Goal: Transaction & Acquisition: Purchase product/service

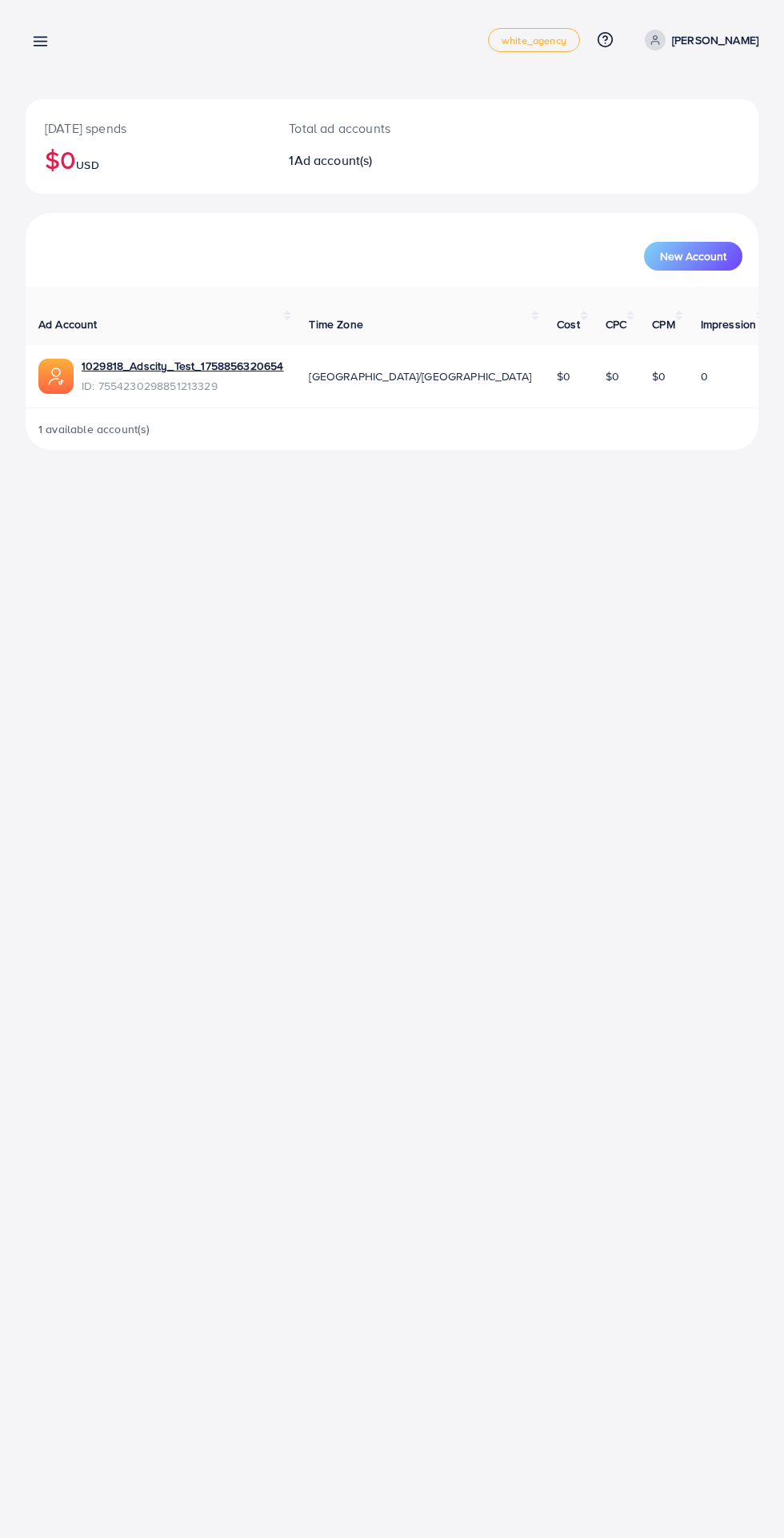
click at [40, 46] on line at bounding box center [41, 46] width 13 height 0
click at [36, 44] on icon at bounding box center [40, 41] width 17 height 17
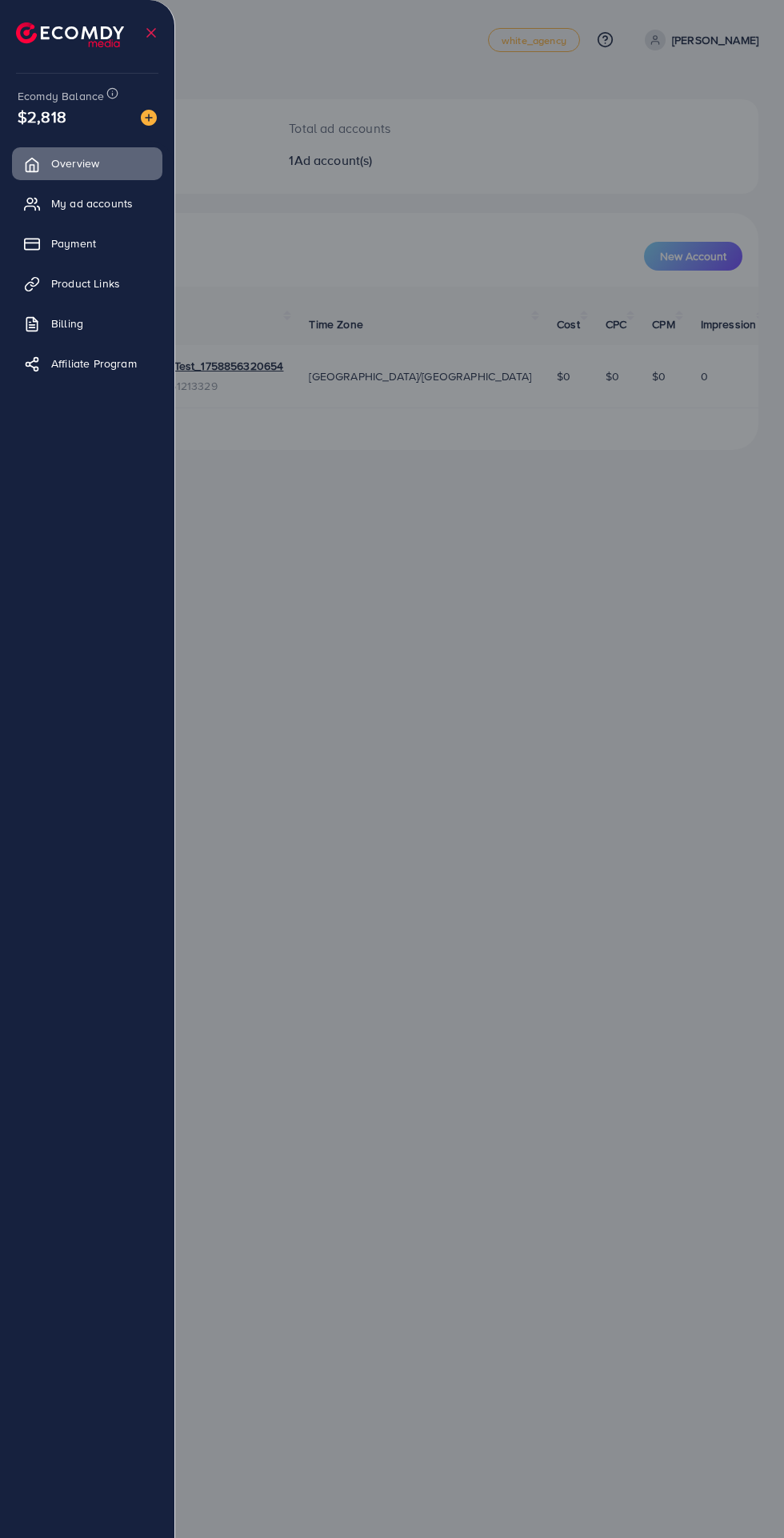
click at [148, 121] on img at bounding box center [148, 118] width 16 height 16
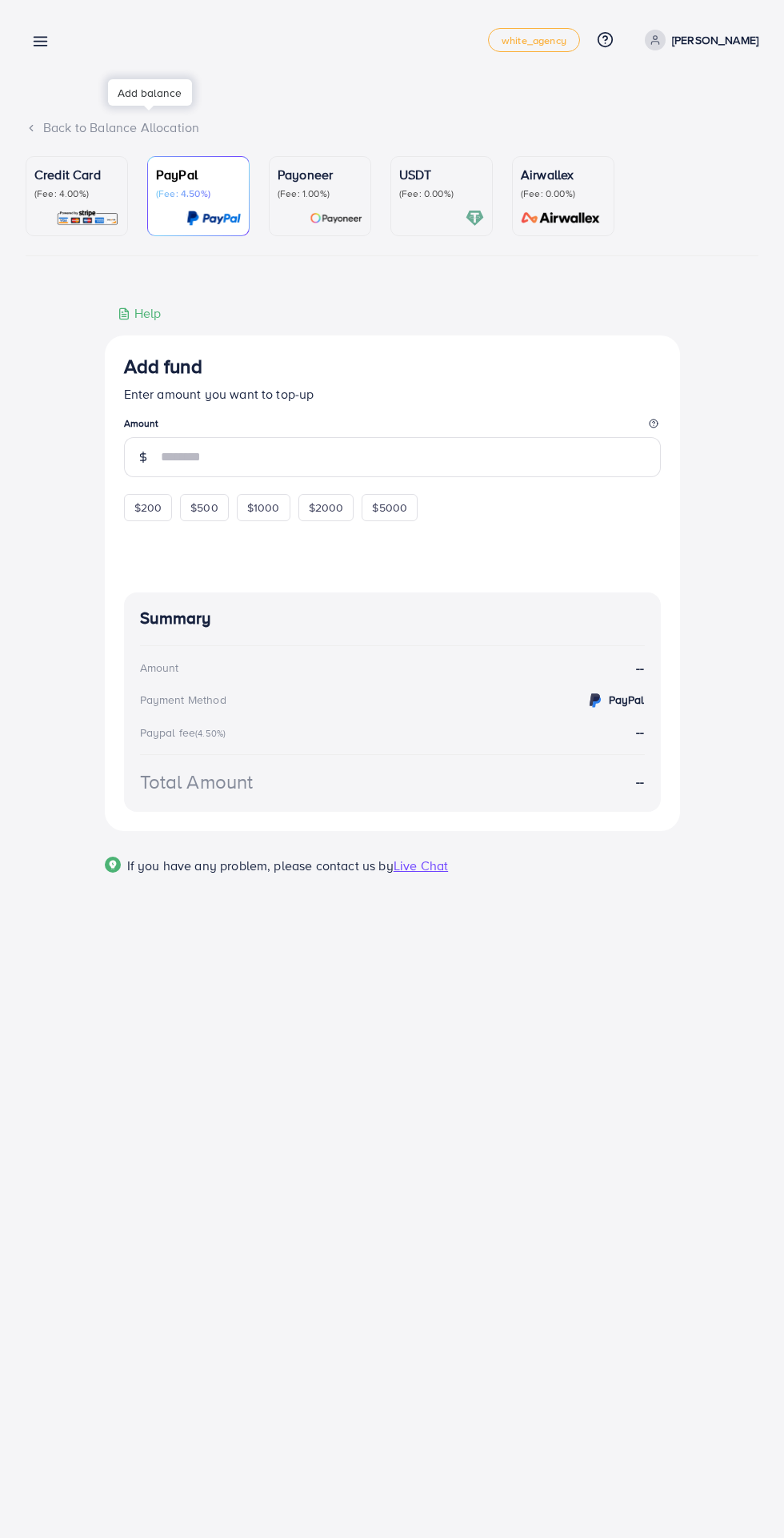
click at [51, 220] on div at bounding box center [77, 218] width 85 height 19
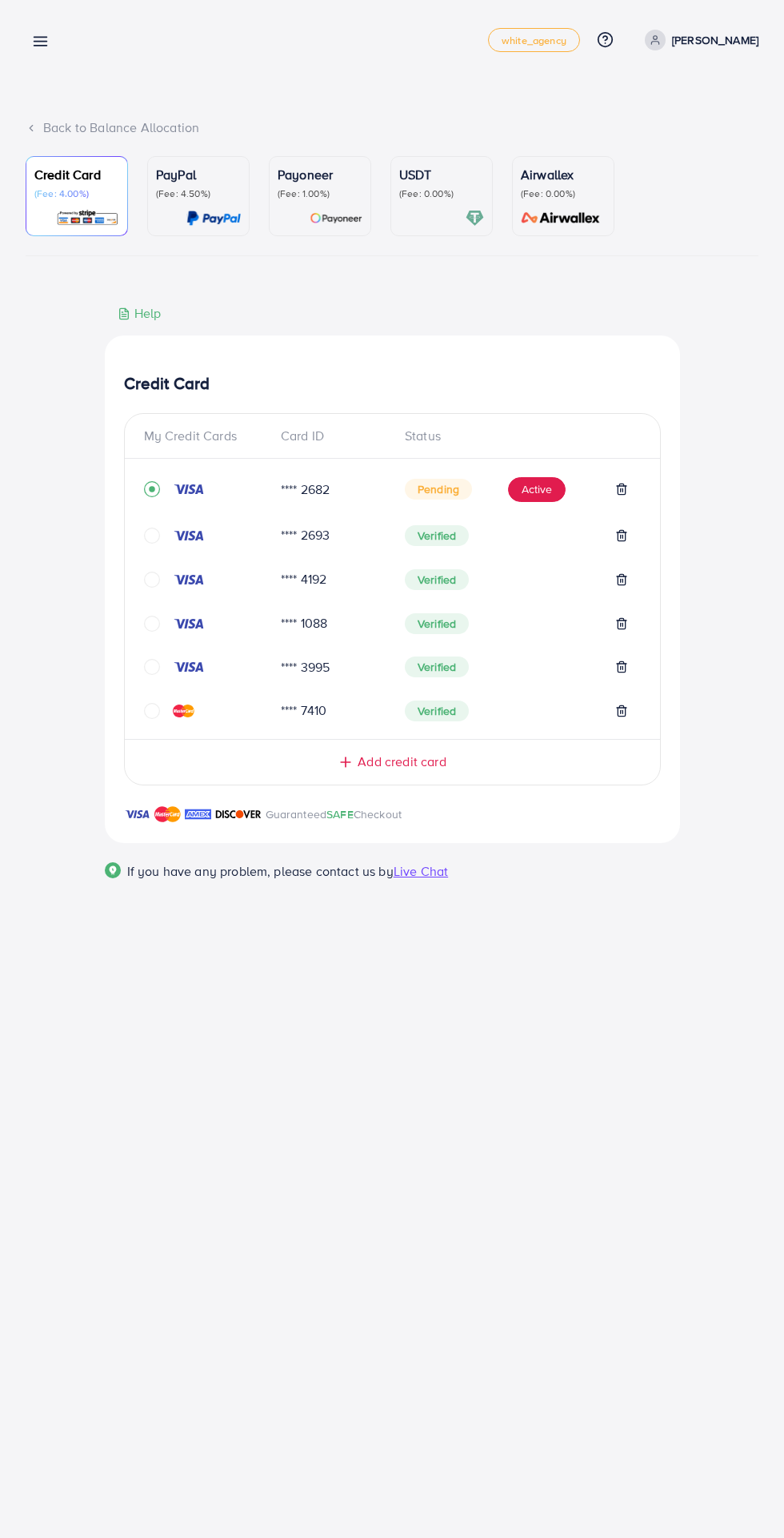
click at [151, 541] on icon "circle" at bounding box center [152, 536] width 16 height 16
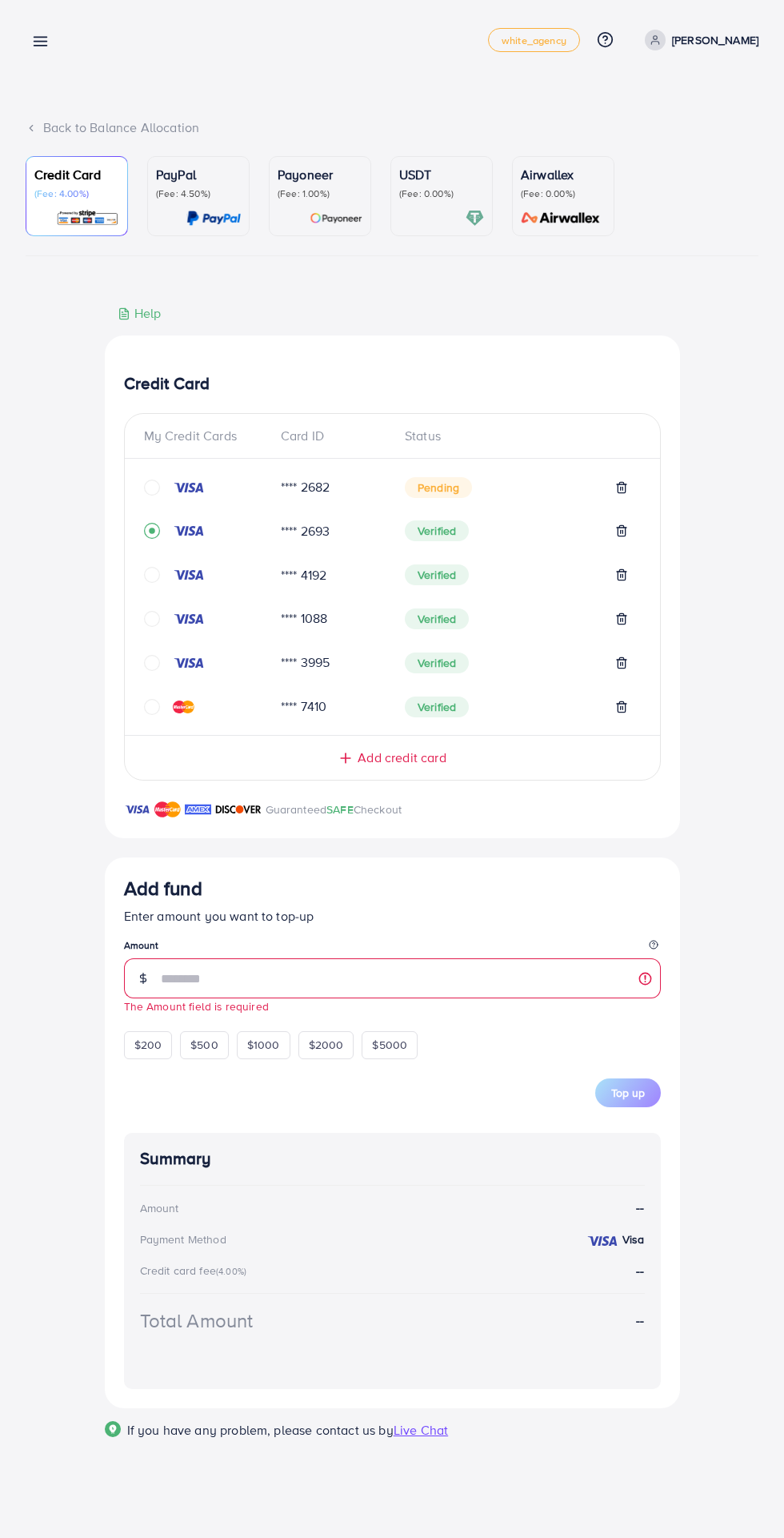
click at [378, 763] on span "Add credit card" at bounding box center [401, 758] width 88 height 19
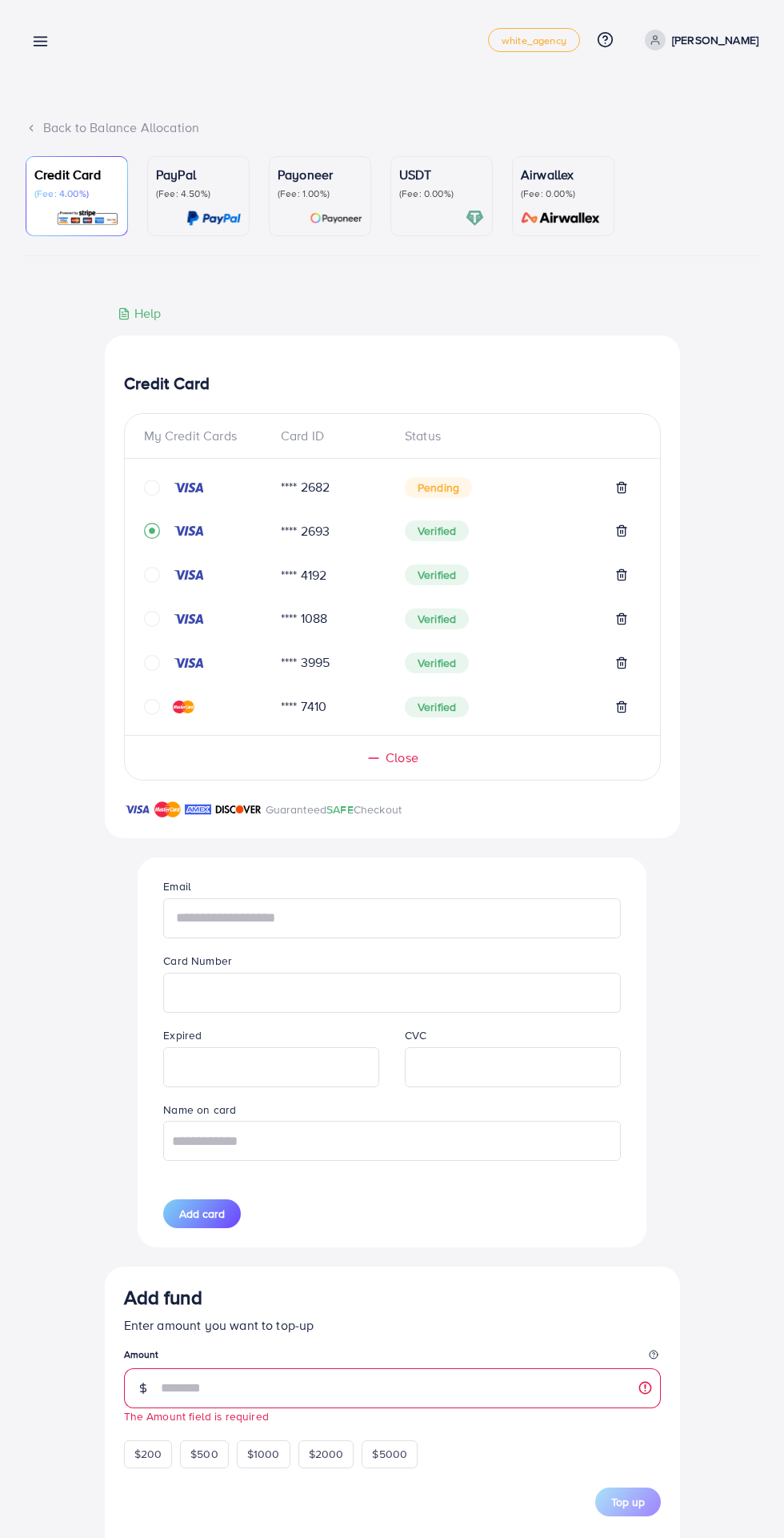
click at [262, 922] on input "text" at bounding box center [392, 918] width 457 height 40
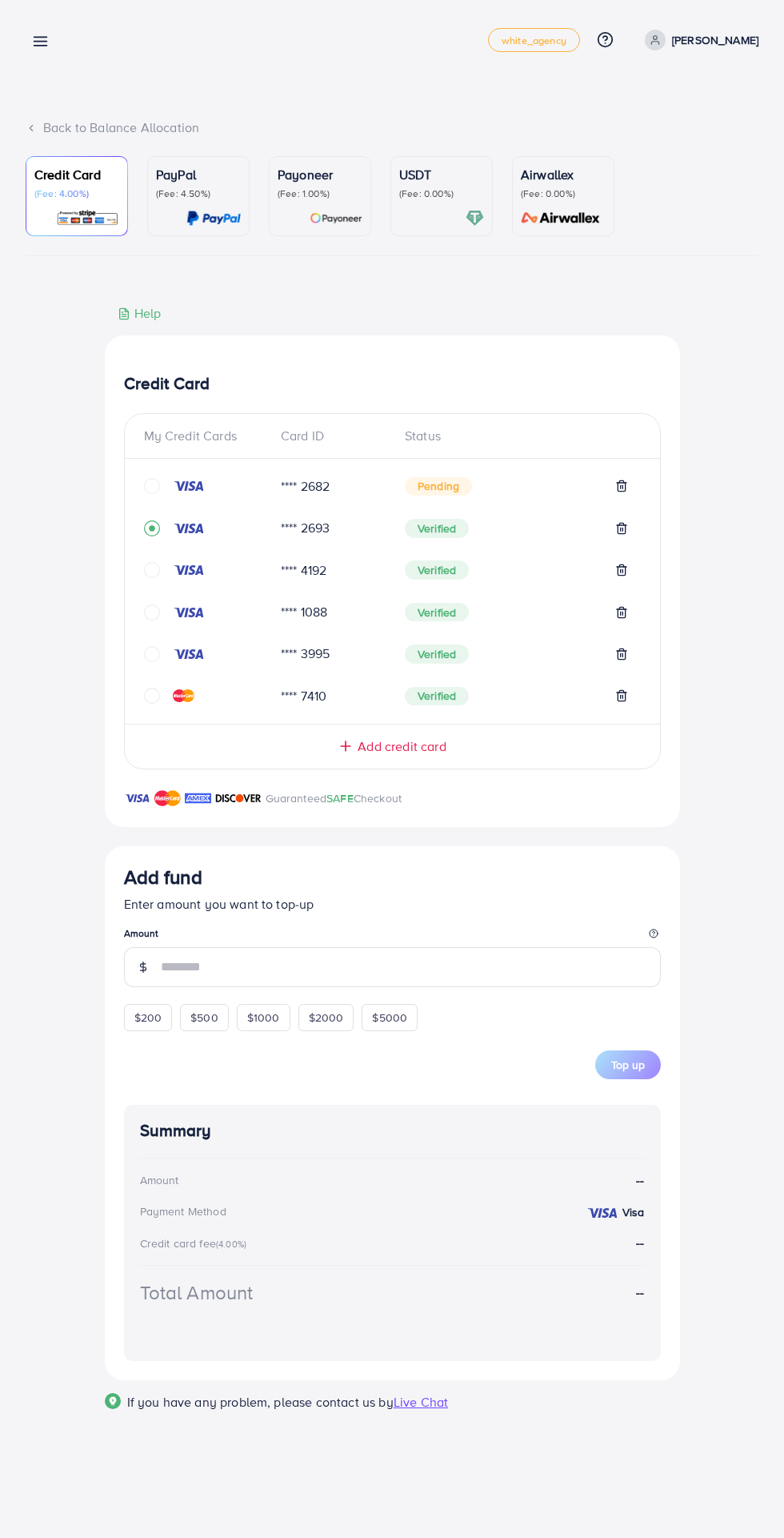
click at [470, 752] on div "Add credit card" at bounding box center [392, 746] width 471 height 19
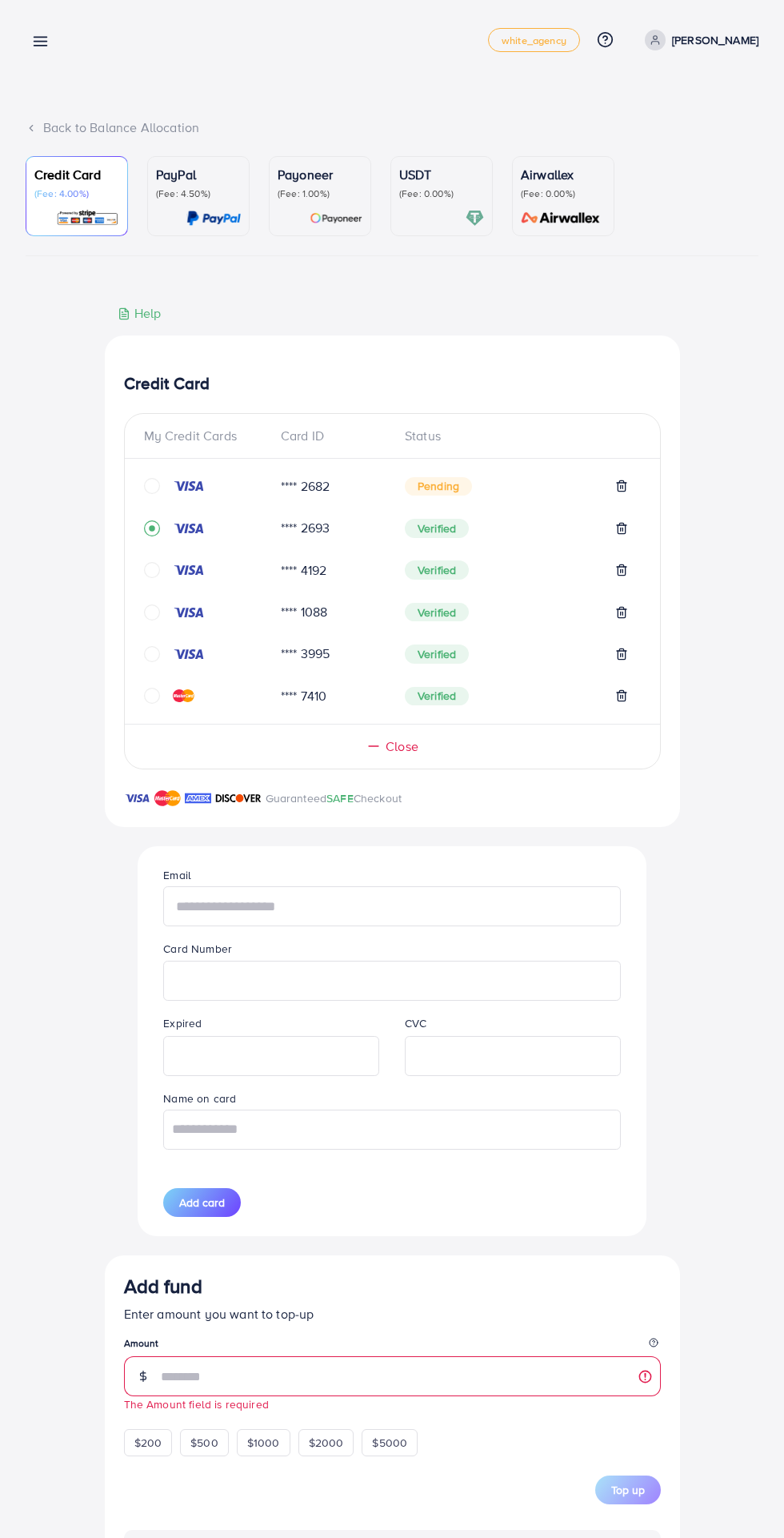
click at [453, 907] on input "text" at bounding box center [392, 906] width 457 height 40
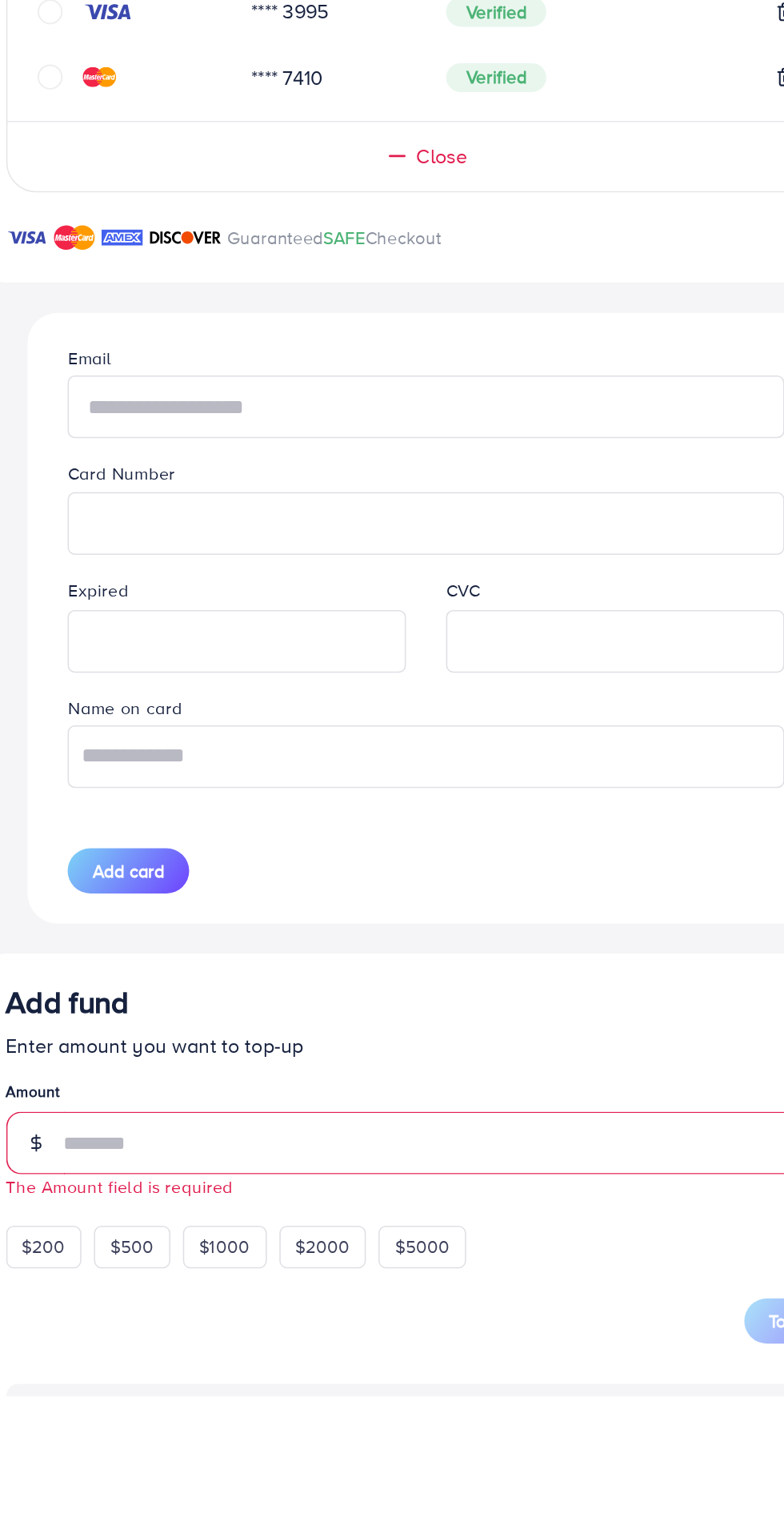
type input "**********"
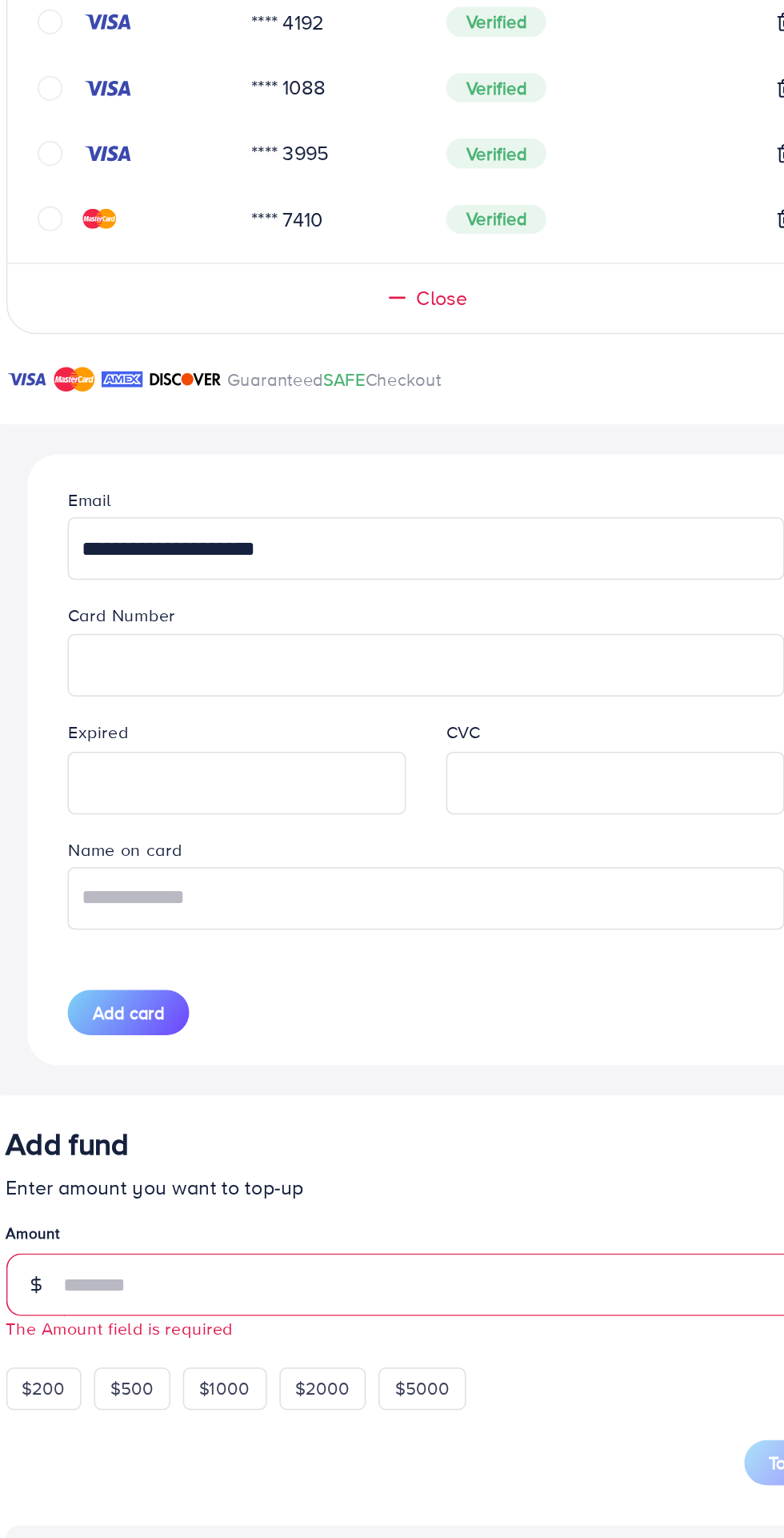
click at [277, 1074] on iframe at bounding box center [271, 1056] width 198 height 36
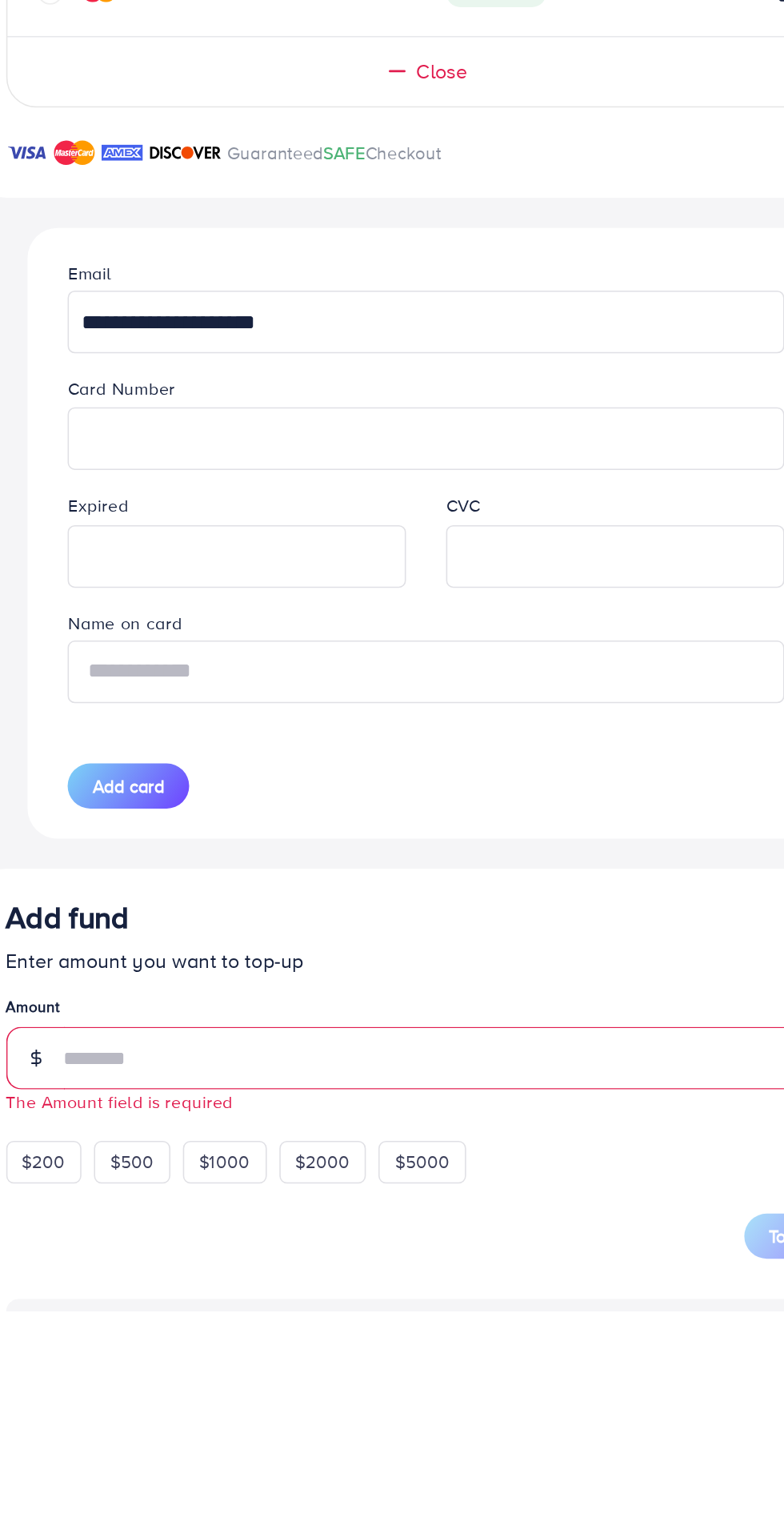
click at [465, 1138] on input "text" at bounding box center [392, 1129] width 457 height 40
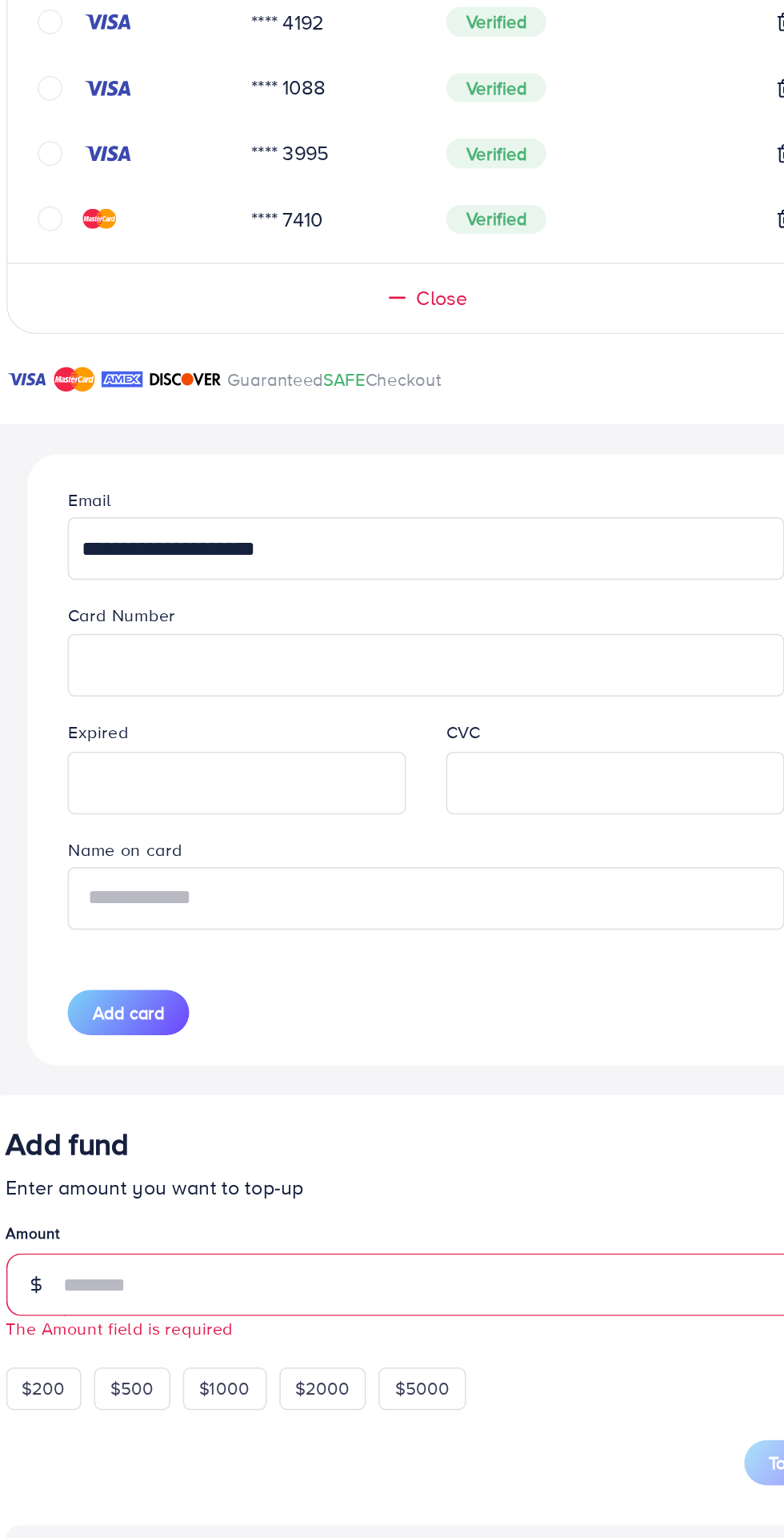
click at [308, 1139] on input "text" at bounding box center [392, 1129] width 457 height 40
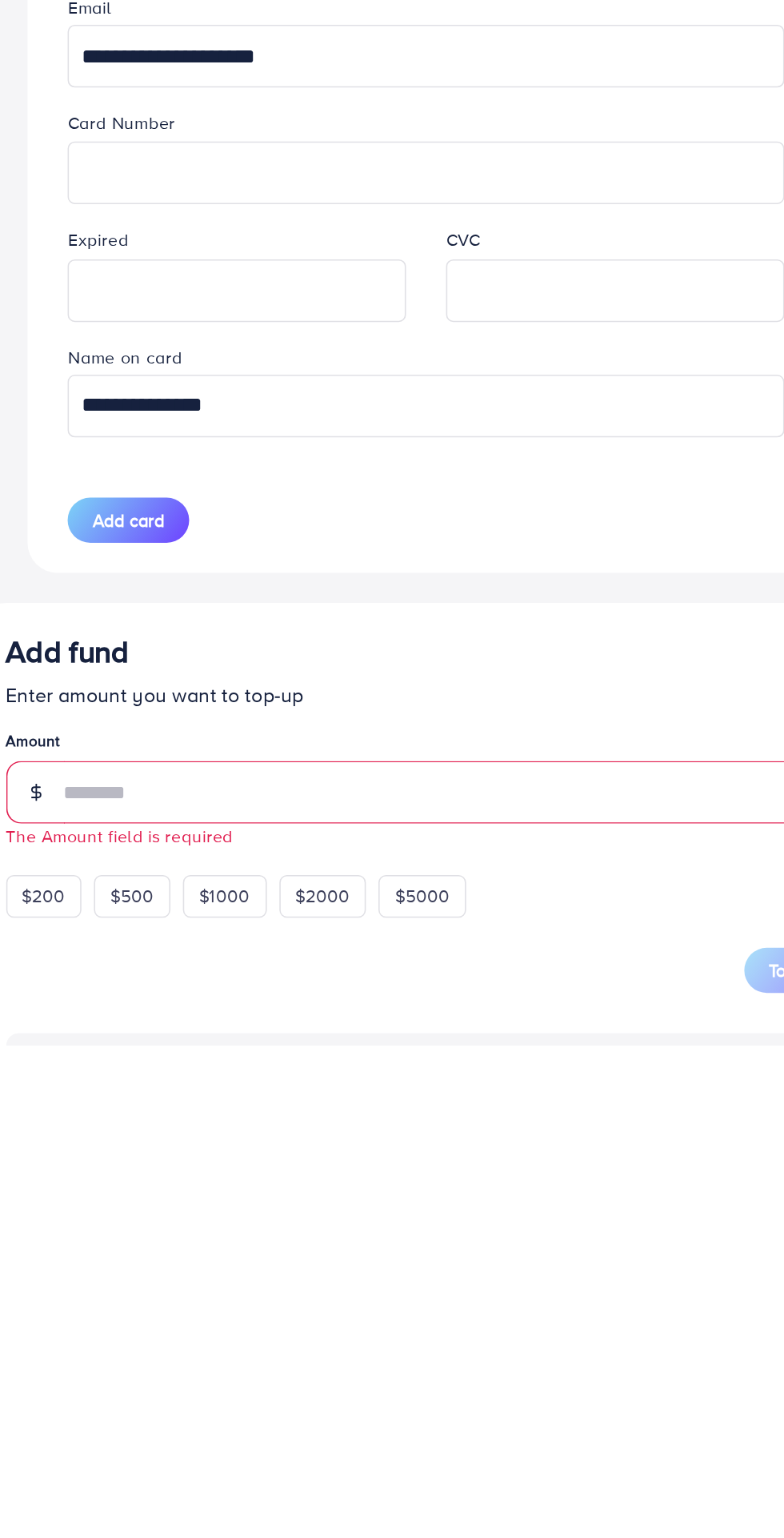
type input "**********"
click at [465, 1293] on div "Add fund" at bounding box center [392, 1289] width 537 height 30
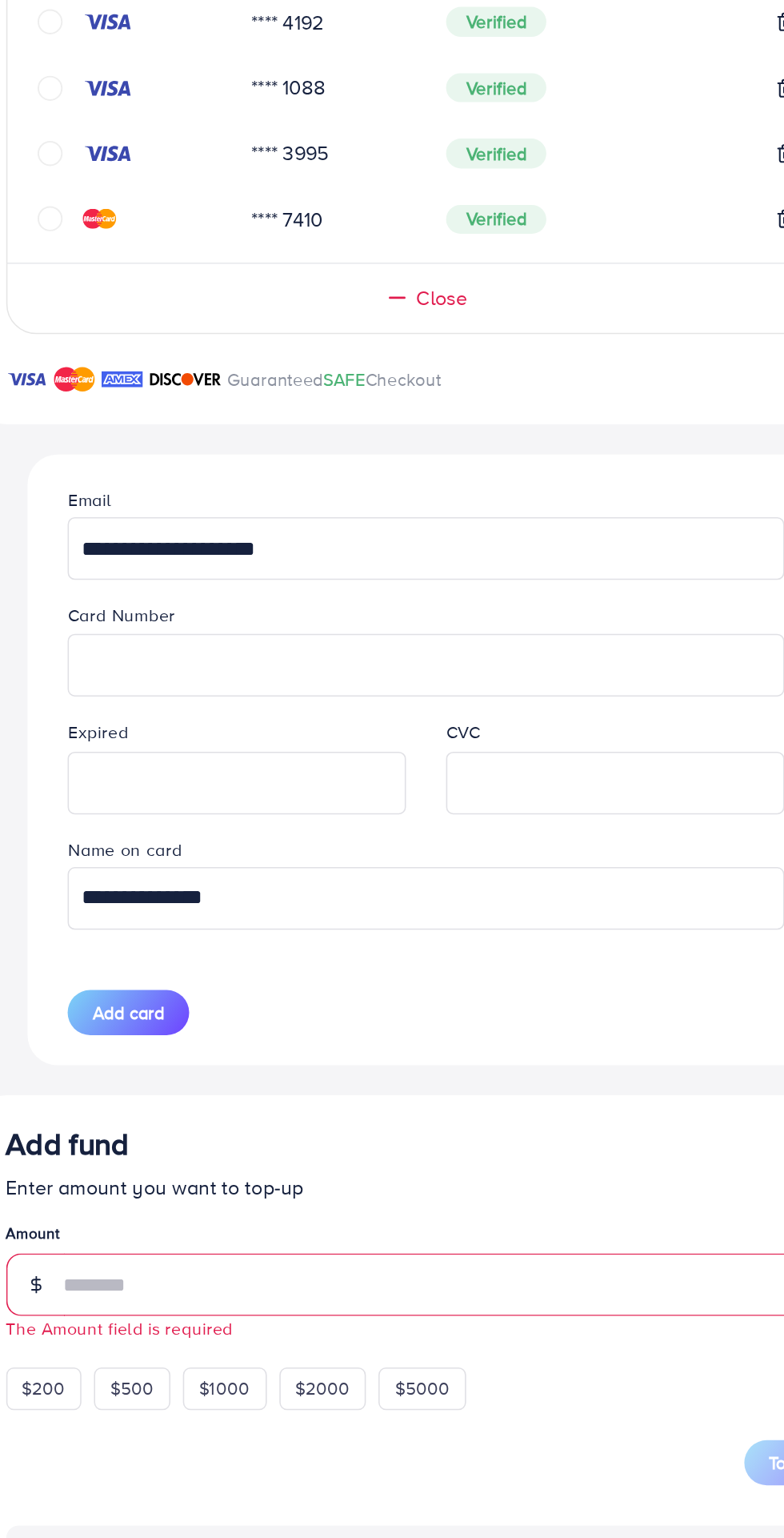
click at [217, 1210] on span "Add card" at bounding box center [202, 1202] width 46 height 16
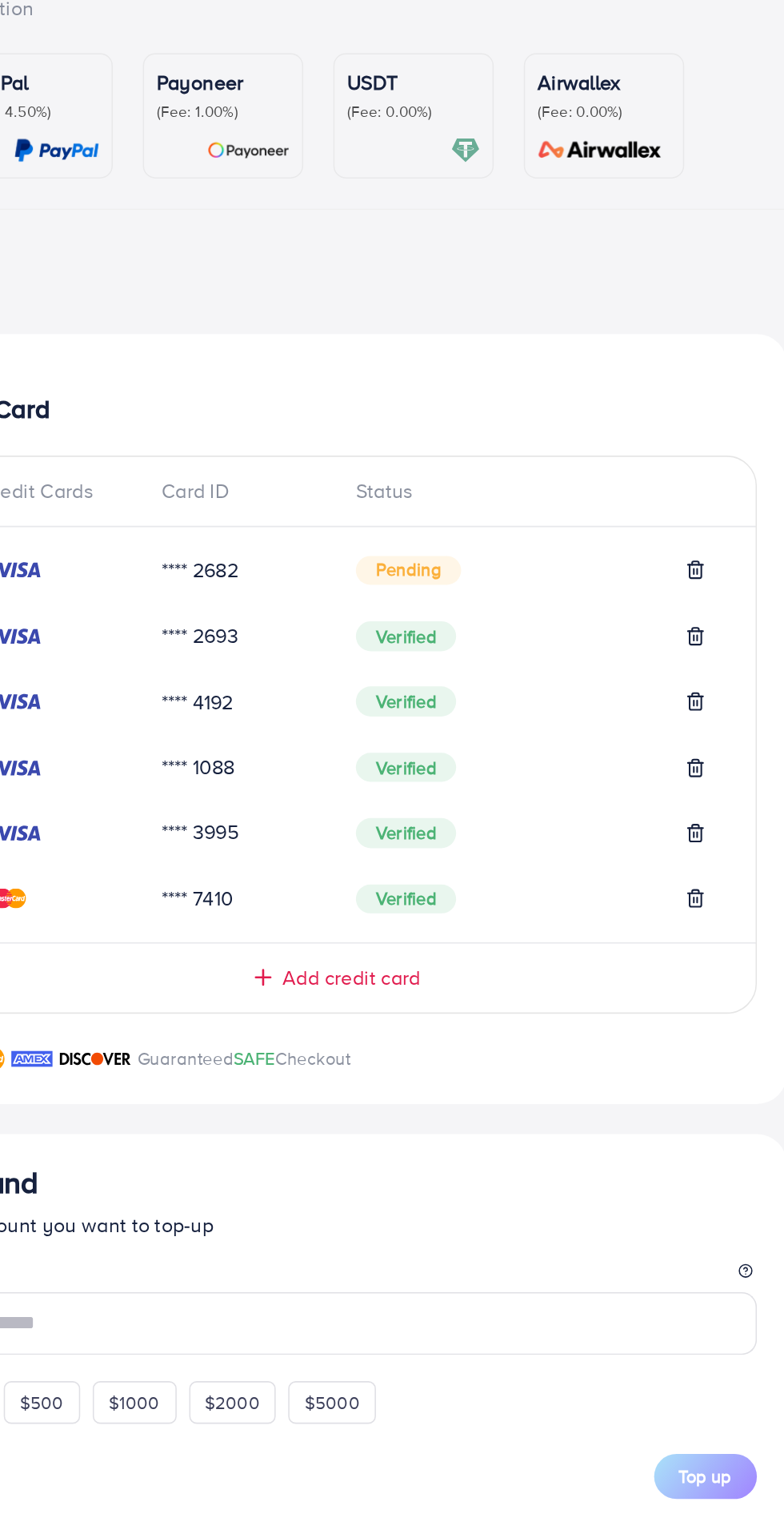
click at [426, 756] on span "Add credit card" at bounding box center [401, 746] width 88 height 19
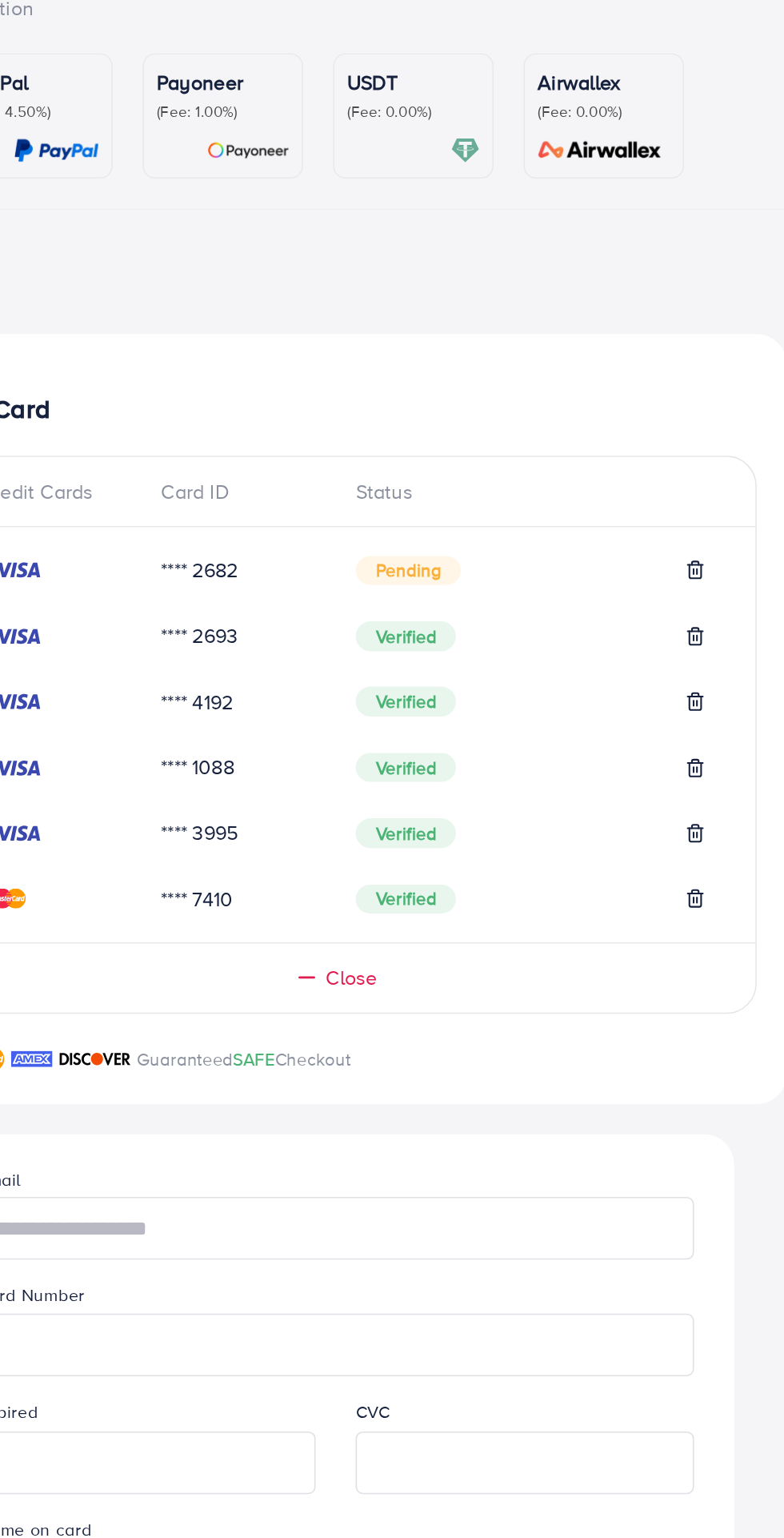
click at [418, 750] on span "Close" at bounding box center [402, 746] width 33 height 19
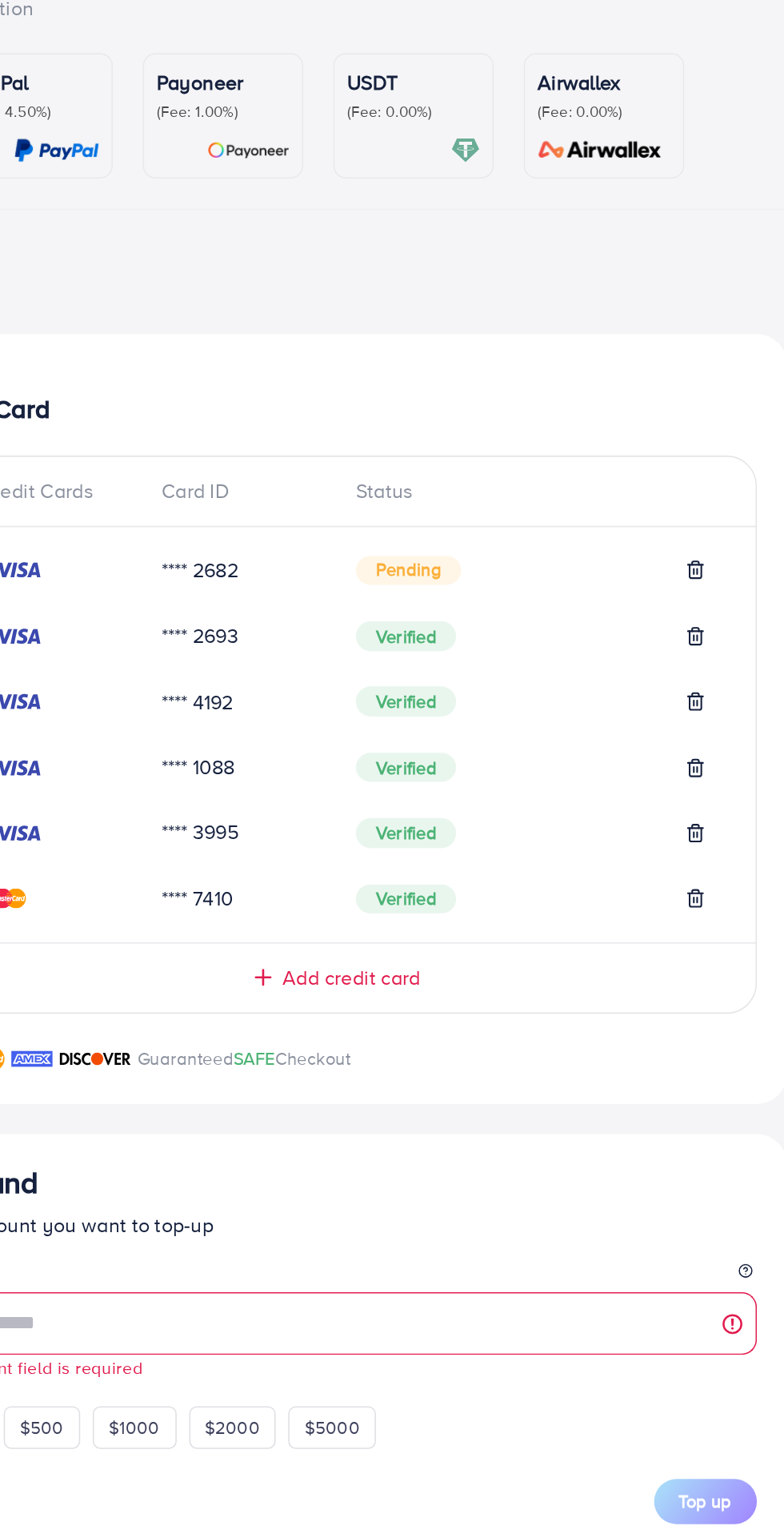
click at [444, 750] on span "Add credit card" at bounding box center [401, 746] width 88 height 19
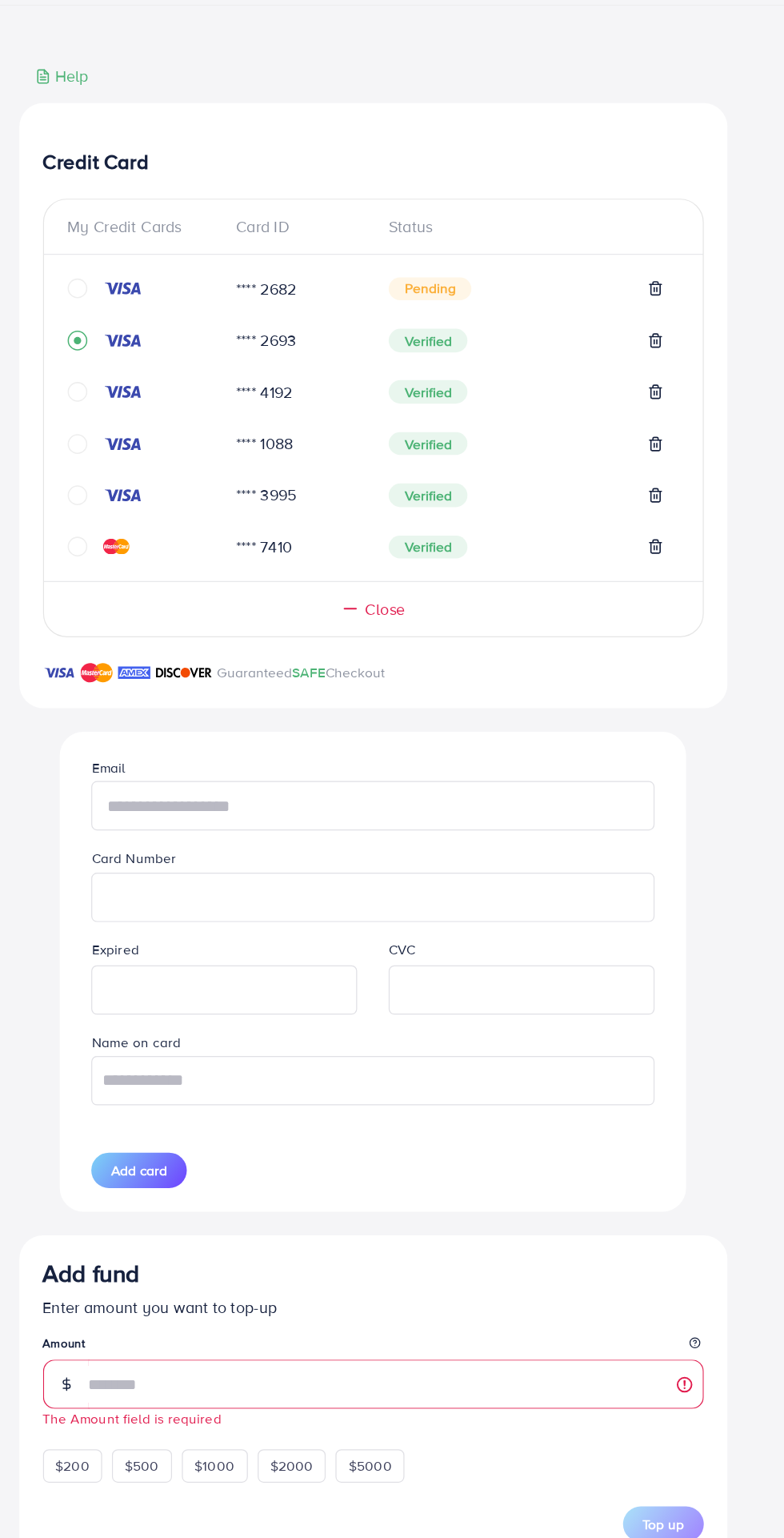
click at [524, 906] on input "text" at bounding box center [392, 906] width 457 height 40
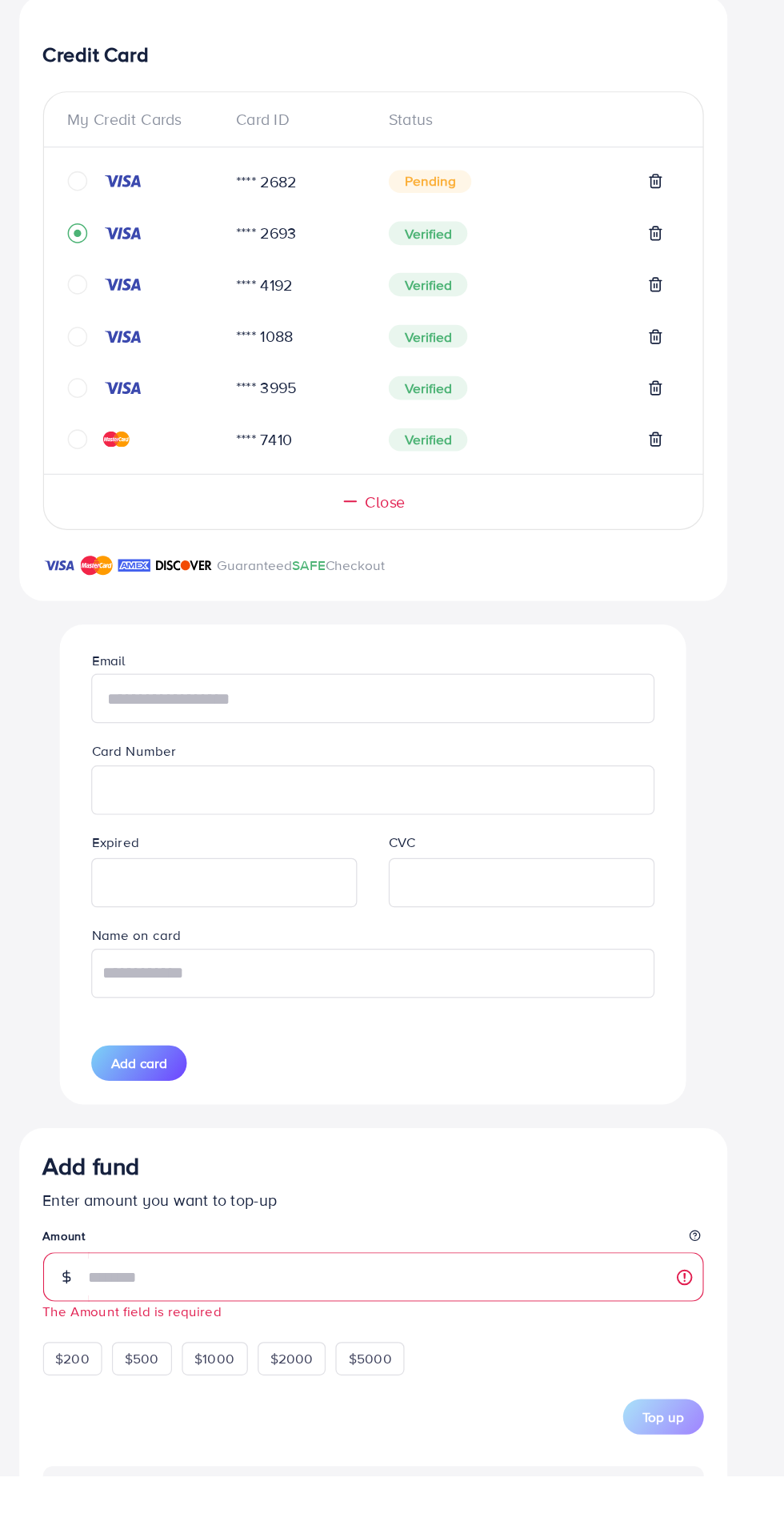
type input "**********"
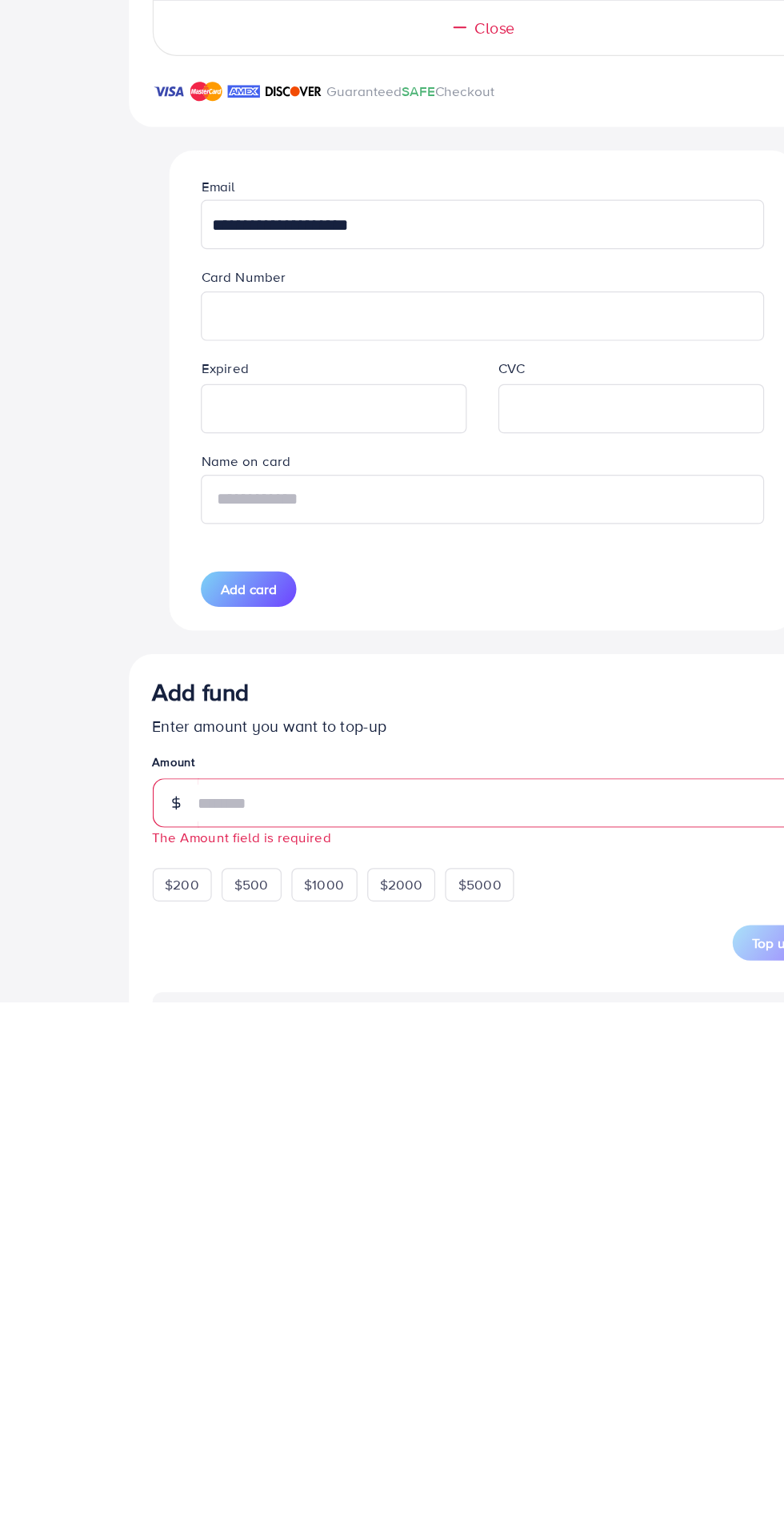
click at [476, 1127] on input "text" at bounding box center [392, 1129] width 457 height 40
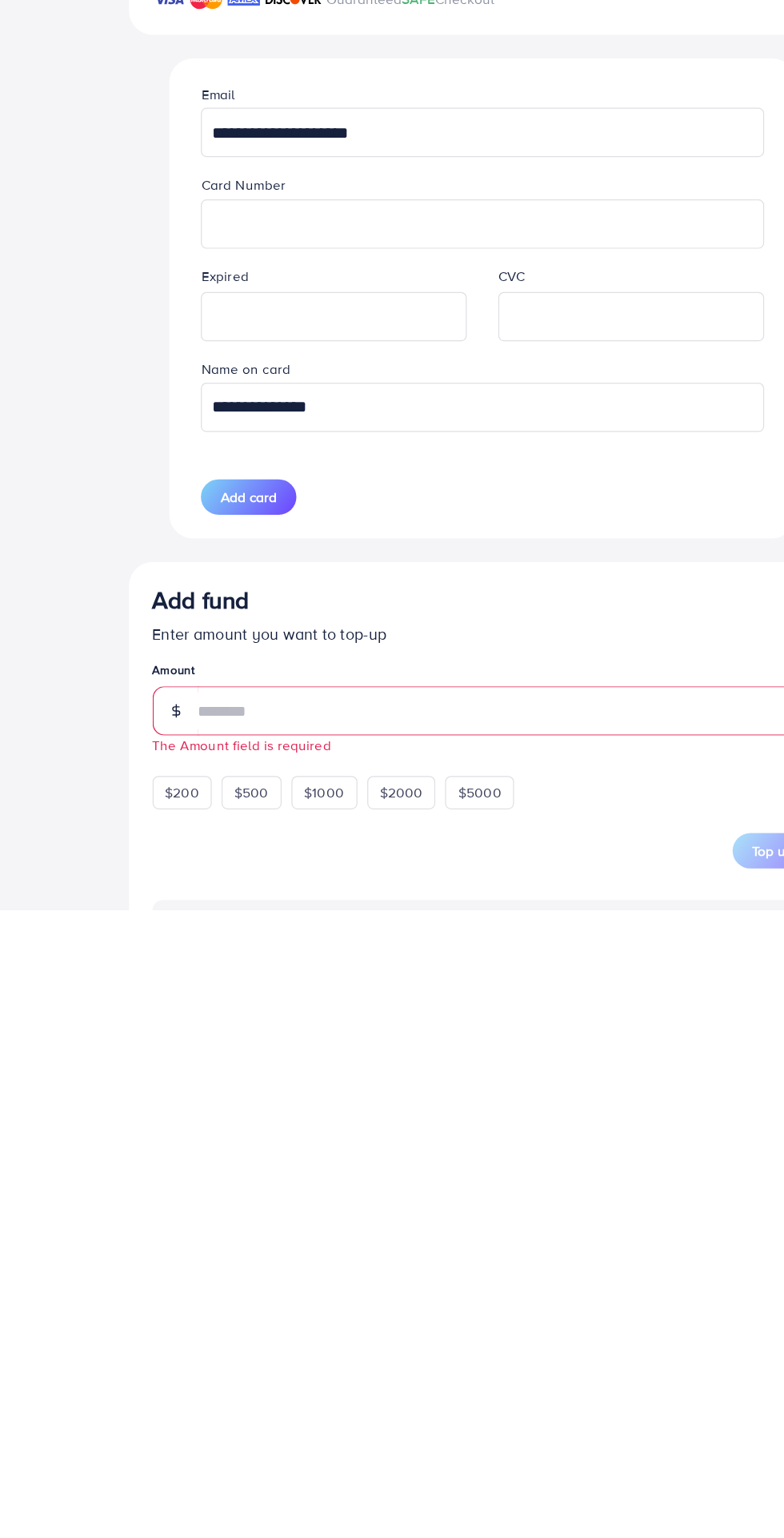
type input "**********"
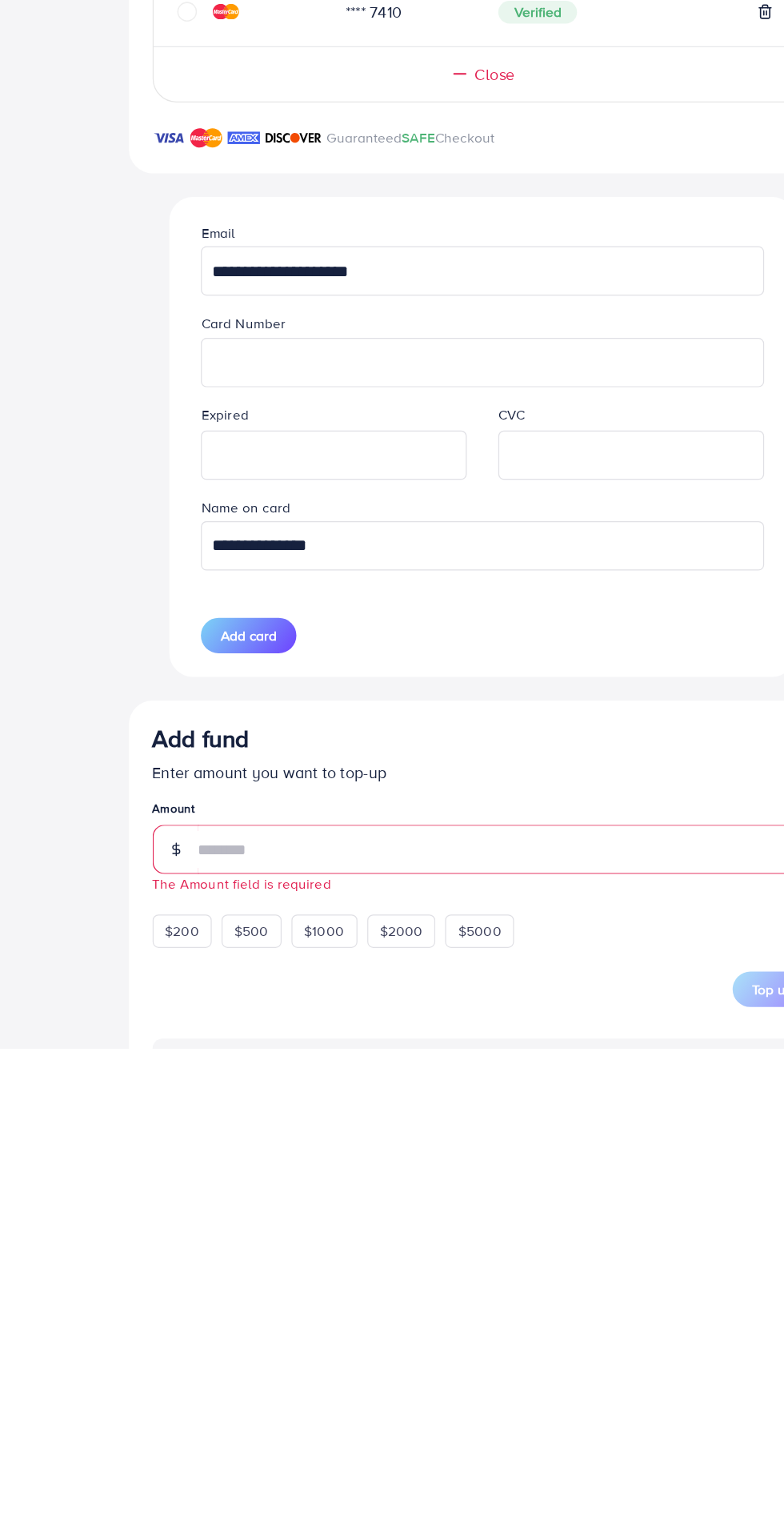
click at [548, 1076] on div at bounding box center [513, 1056] width 216 height 40
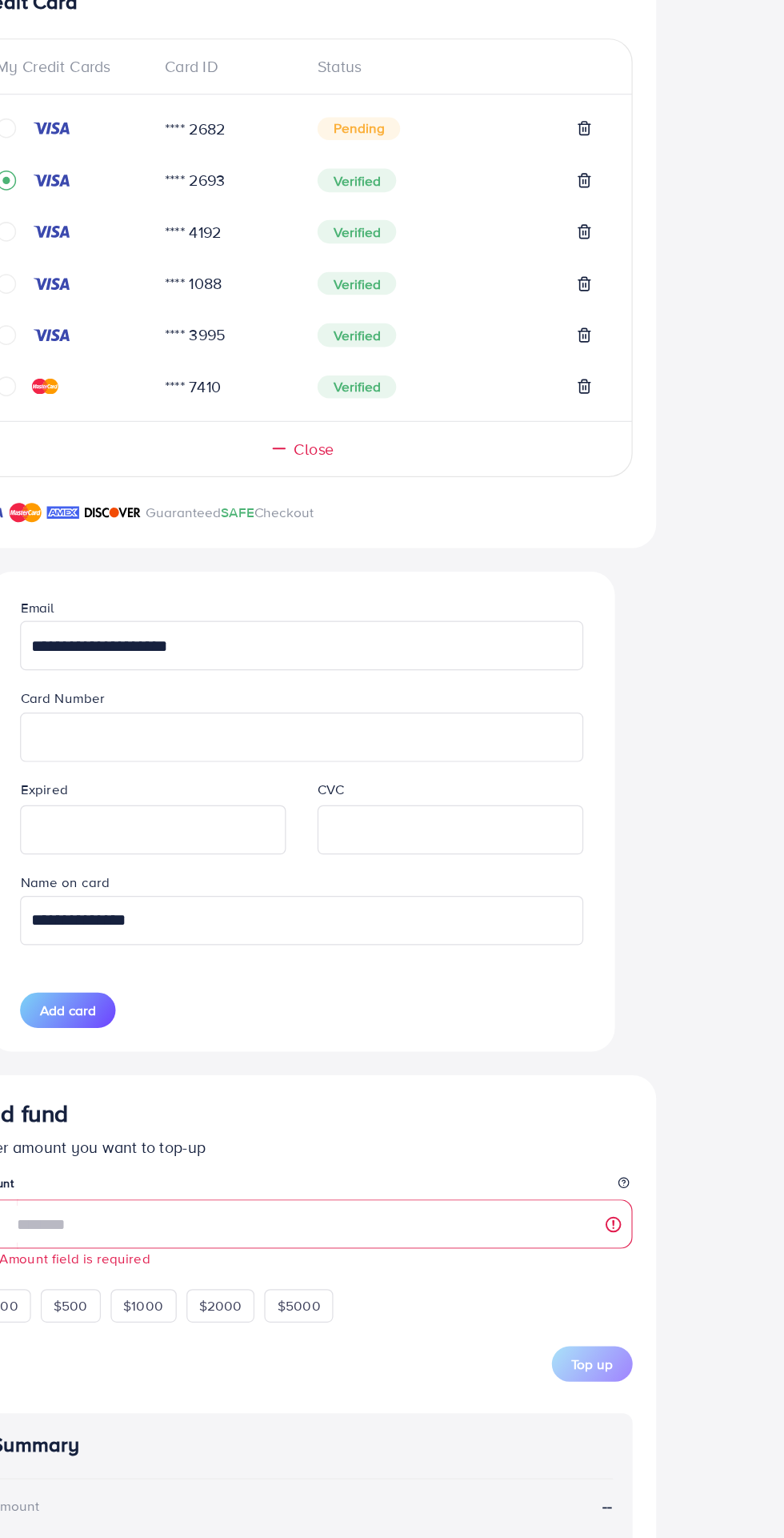
scroll to position [94, 0]
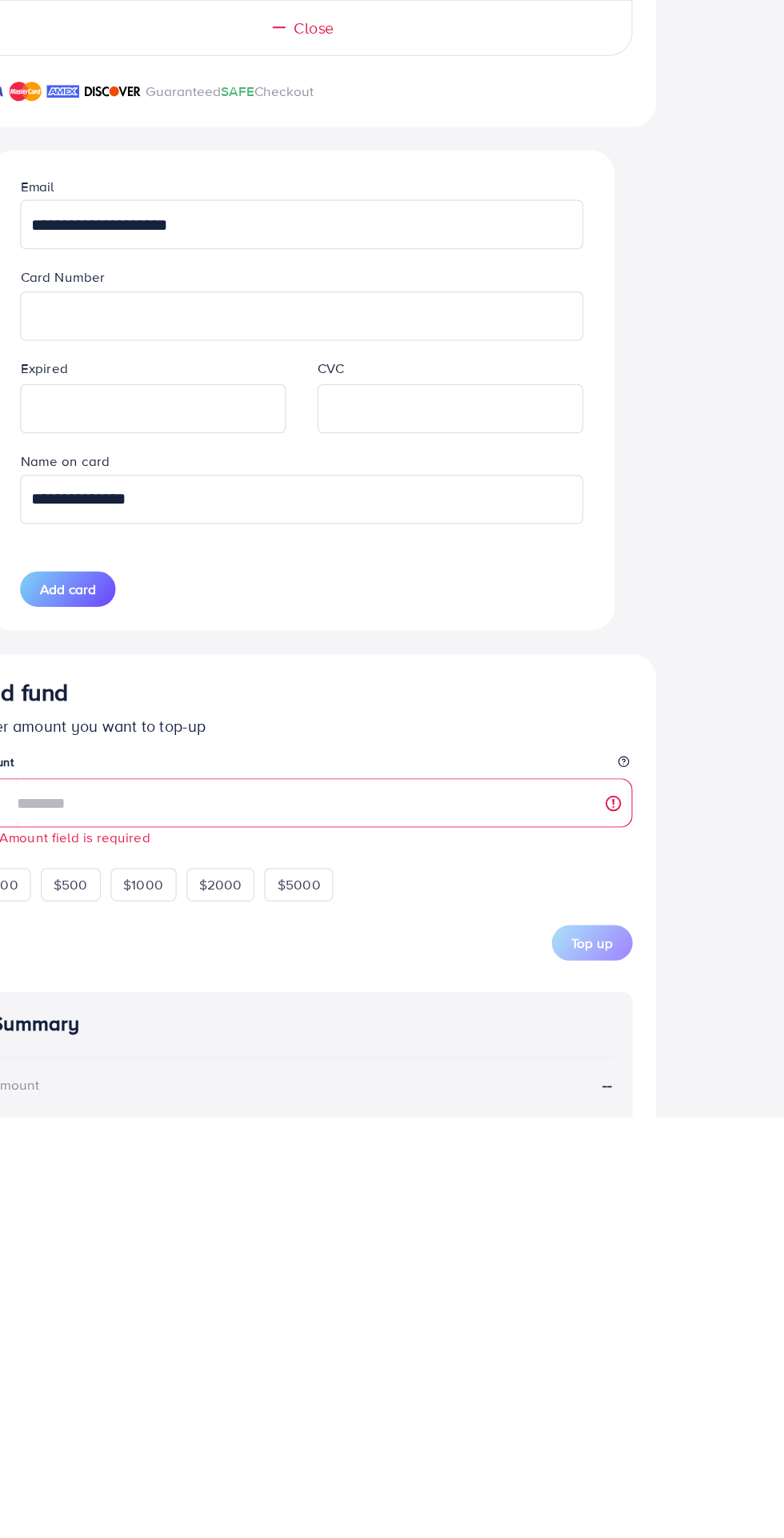
click at [712, 1068] on div "**********" at bounding box center [392, 986] width 733 height 1552
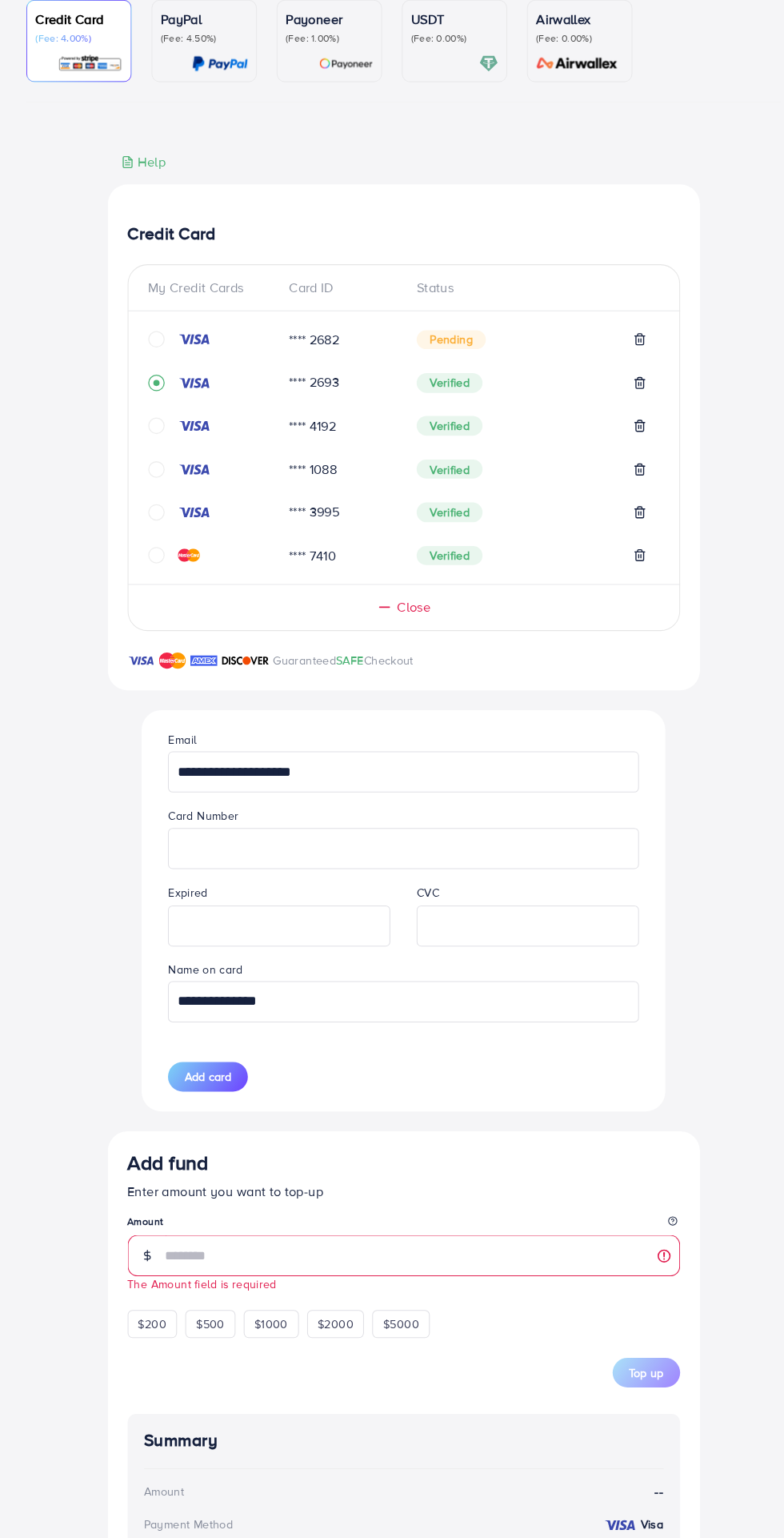
scroll to position [115, 0]
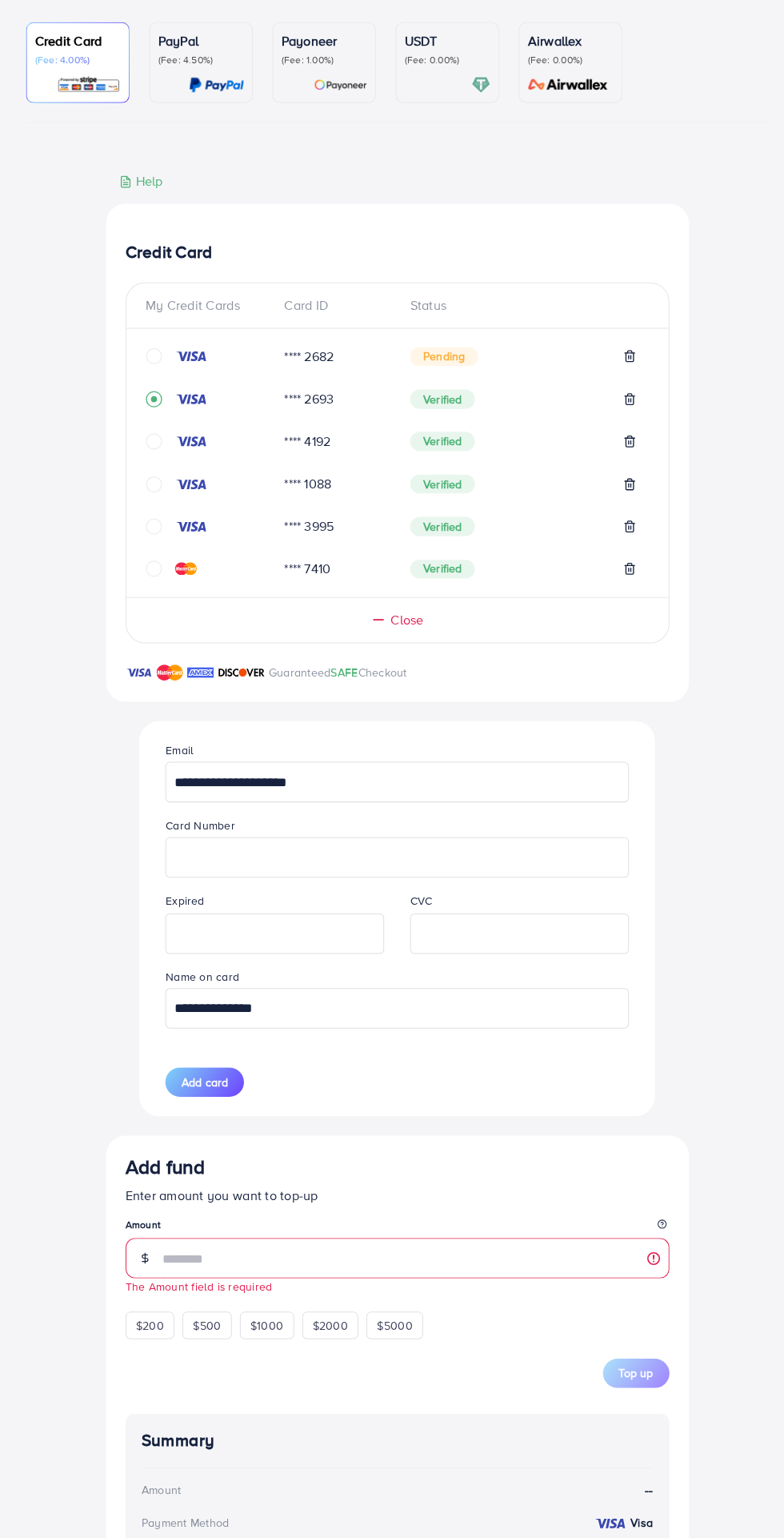
click at [223, 1092] on span "Add card" at bounding box center [202, 1087] width 46 height 16
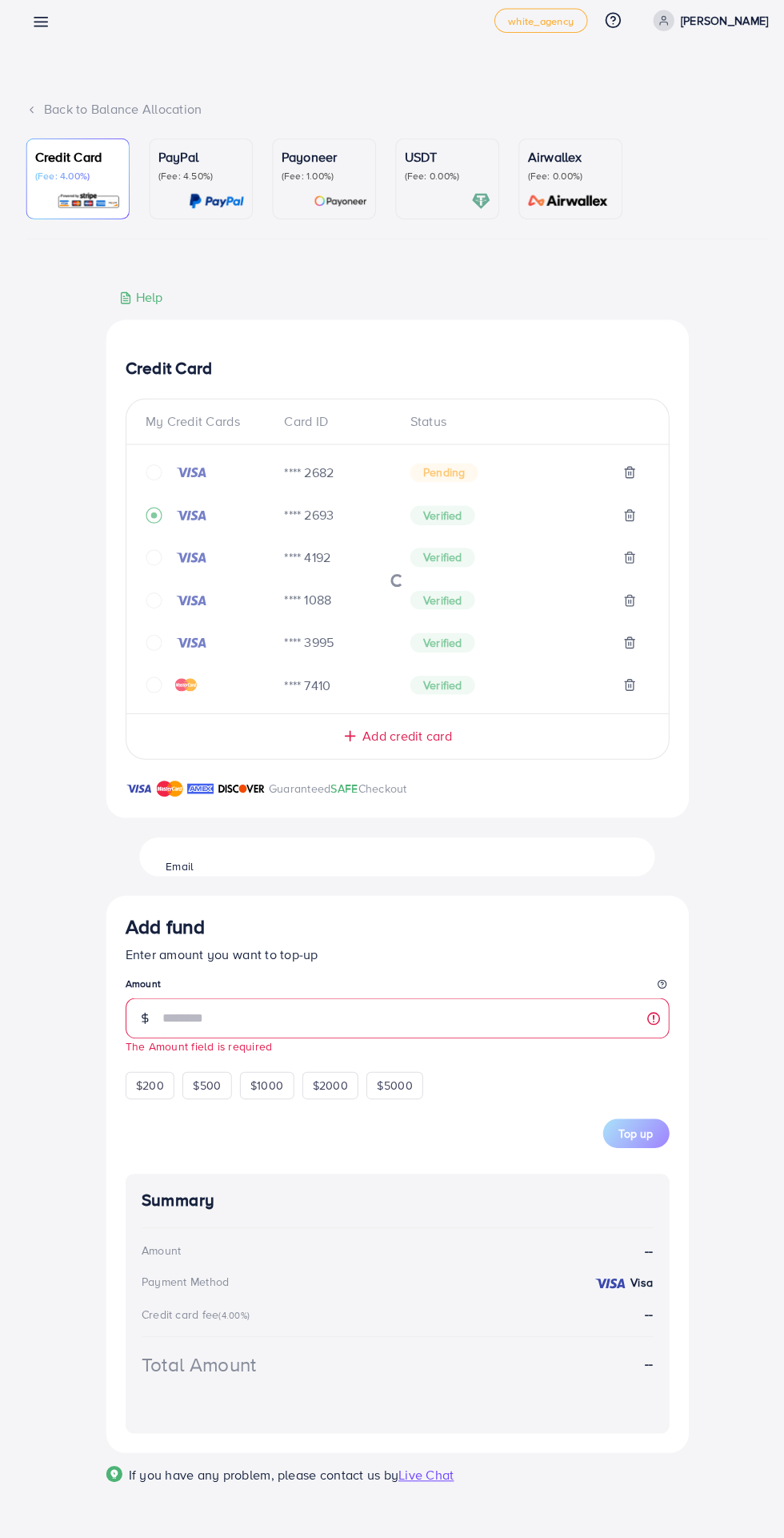
scroll to position [0, 0]
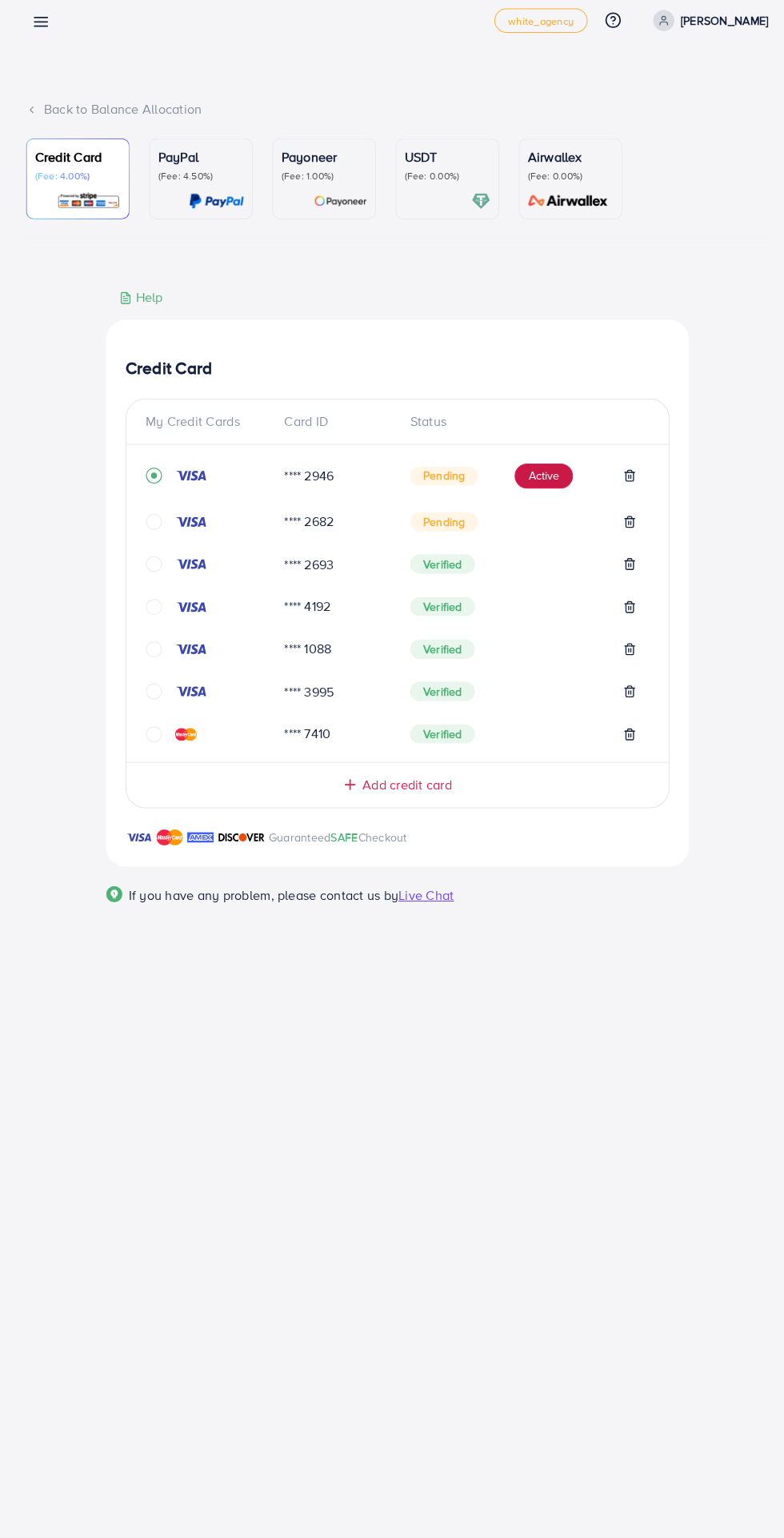
click at [549, 494] on button "Active" at bounding box center [537, 490] width 57 height 26
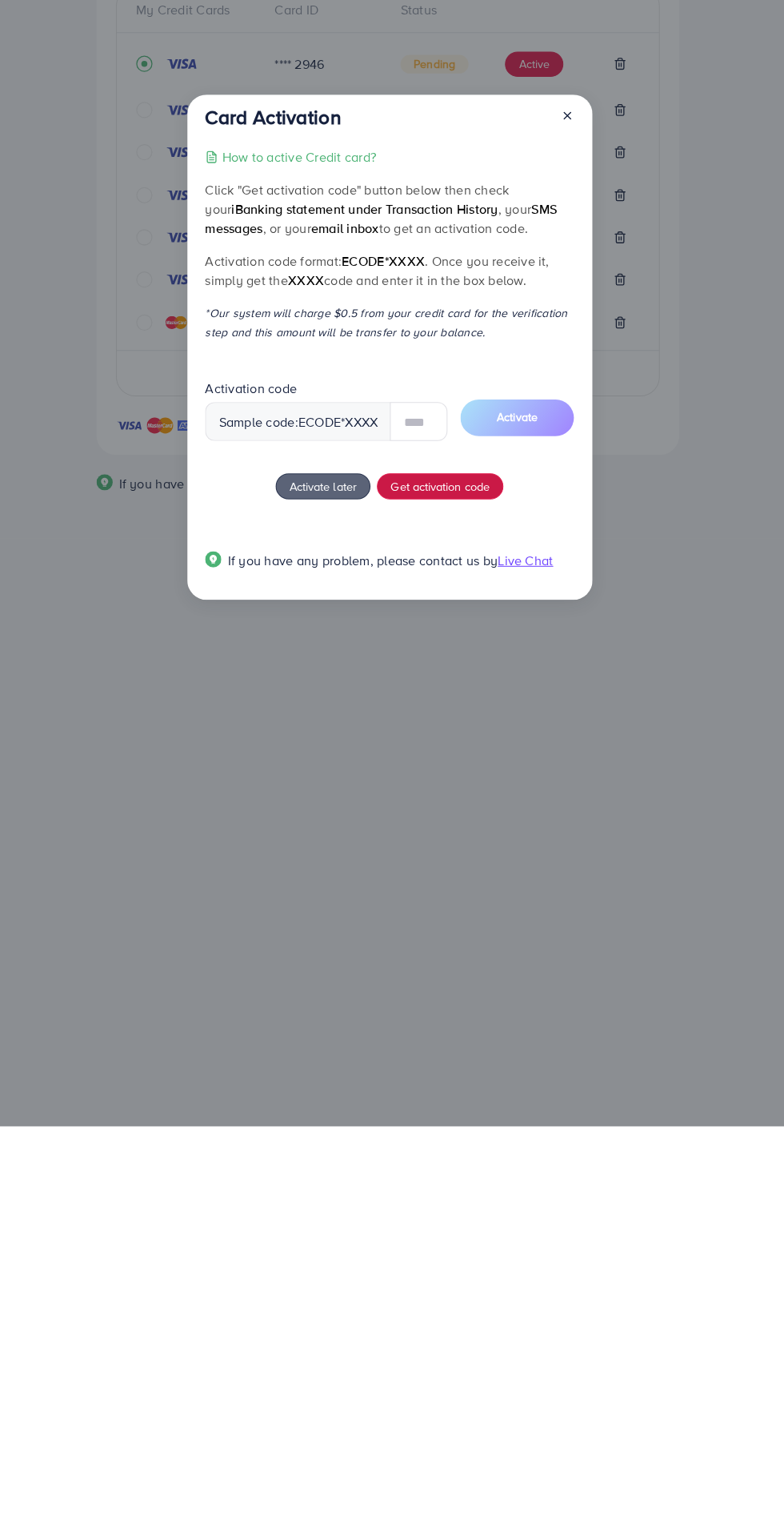
click at [484, 916] on button "Get activation code" at bounding box center [444, 906] width 125 height 26
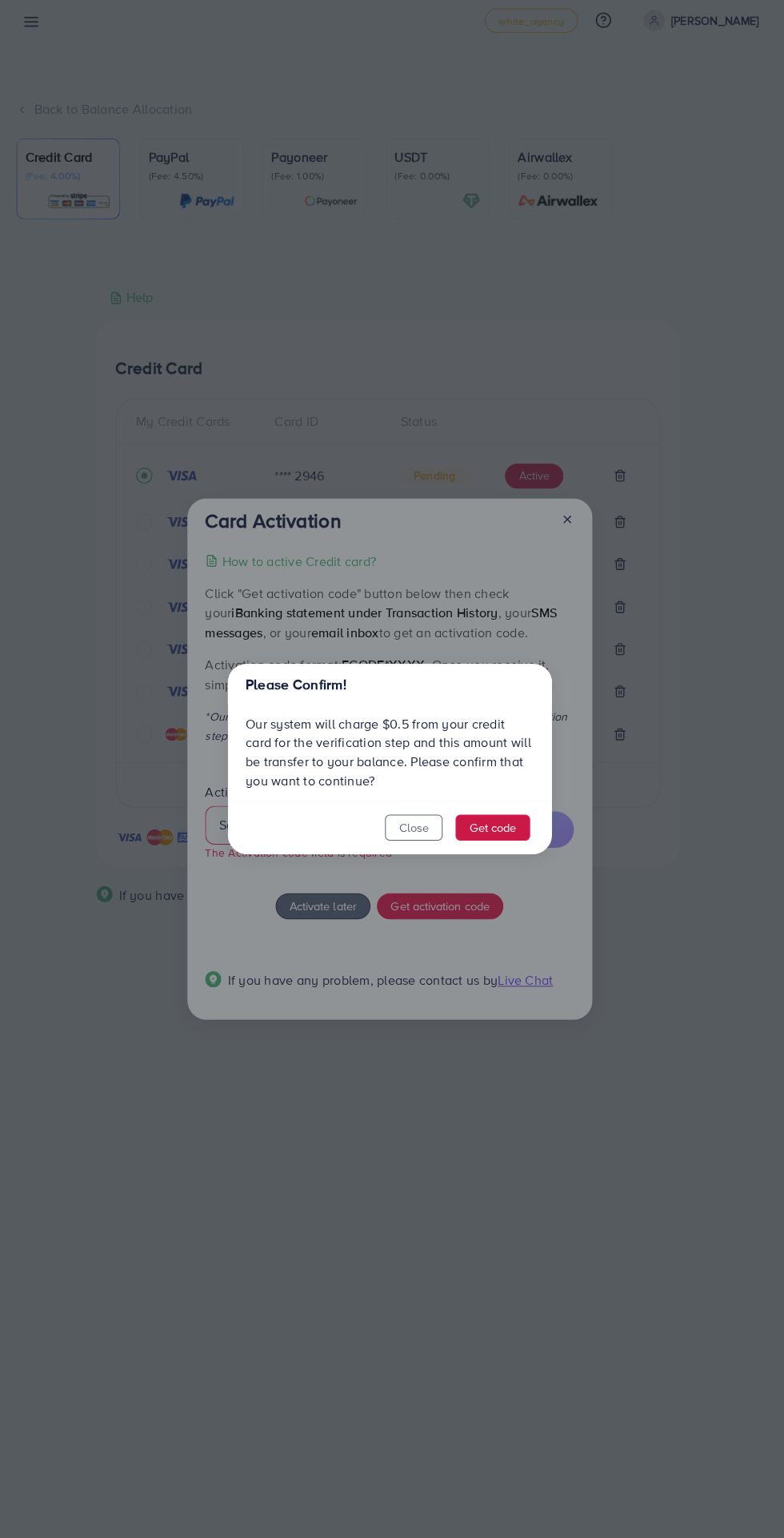
click at [516, 847] on button "Get code" at bounding box center [496, 837] width 73 height 26
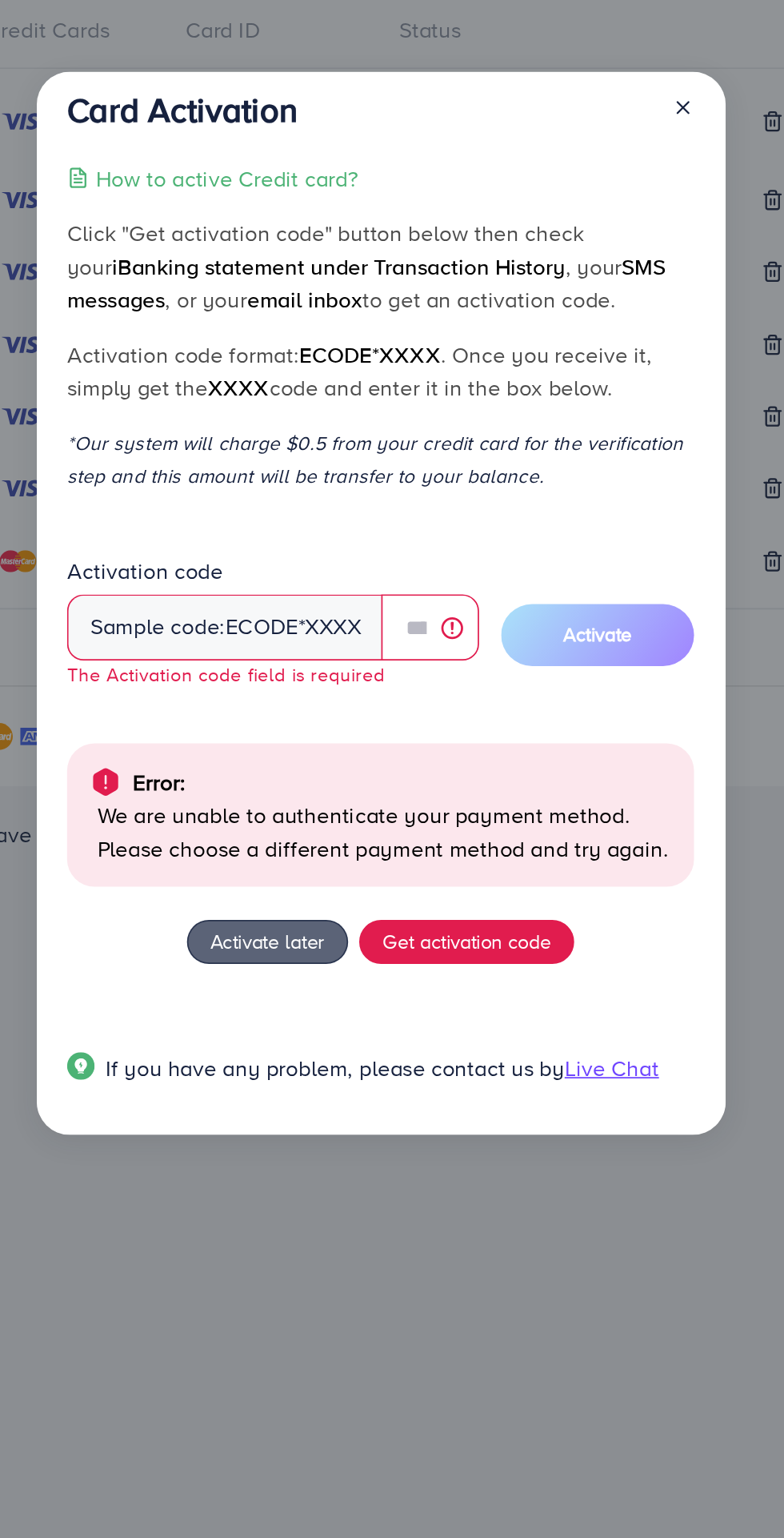
click at [465, 684] on p "*Our system will charge $0.5 from your credit card for the verification step an…" at bounding box center [394, 685] width 364 height 39
